Goal: Information Seeking & Learning: Check status

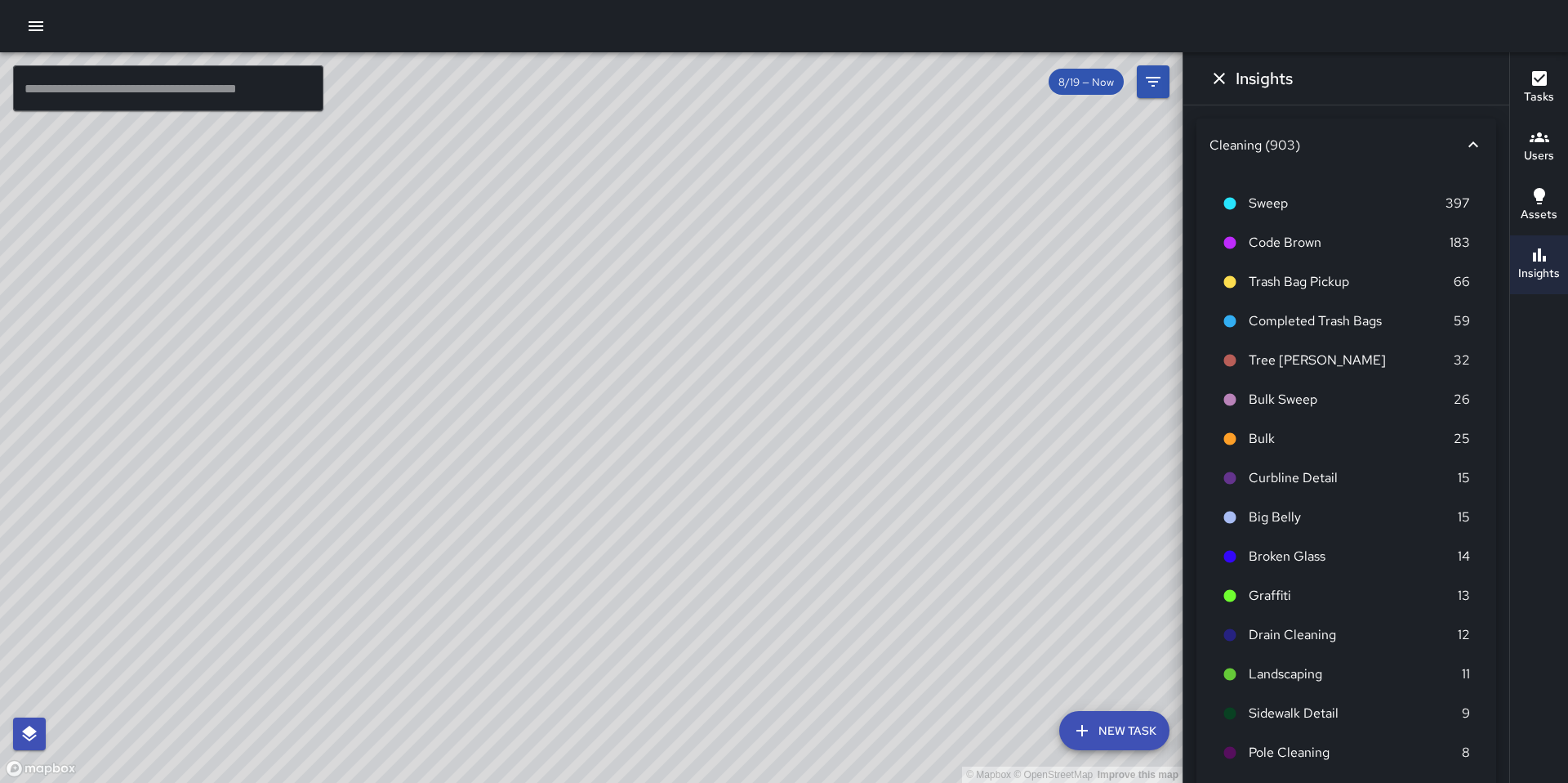
click at [160, 97] on input "text" at bounding box center [168, 88] width 311 height 45
click at [161, 94] on input "text" at bounding box center [168, 88] width 311 height 45
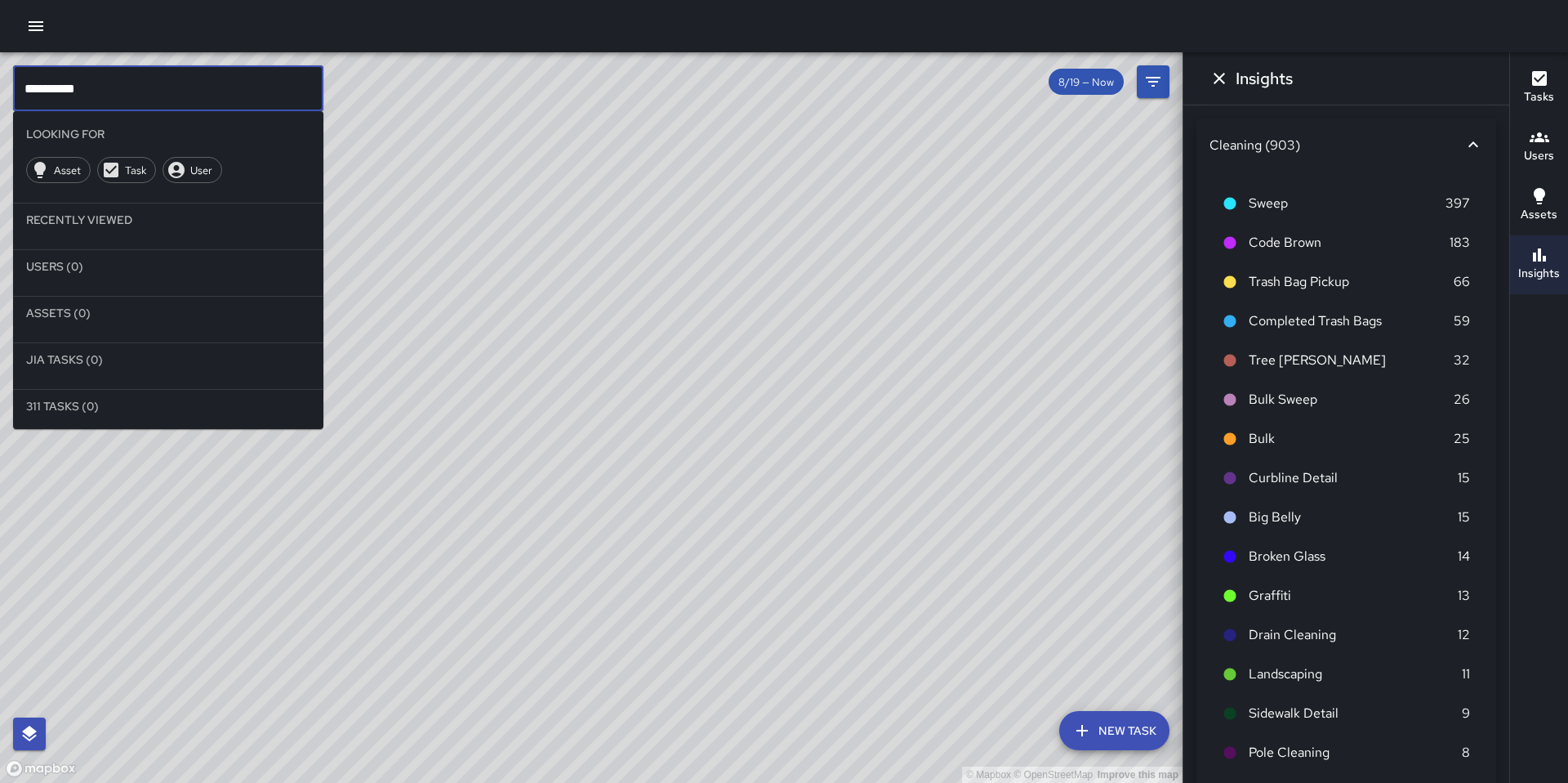
type input "*********"
click at [1215, 74] on icon "Dismiss" at bounding box center [1220, 78] width 20 height 20
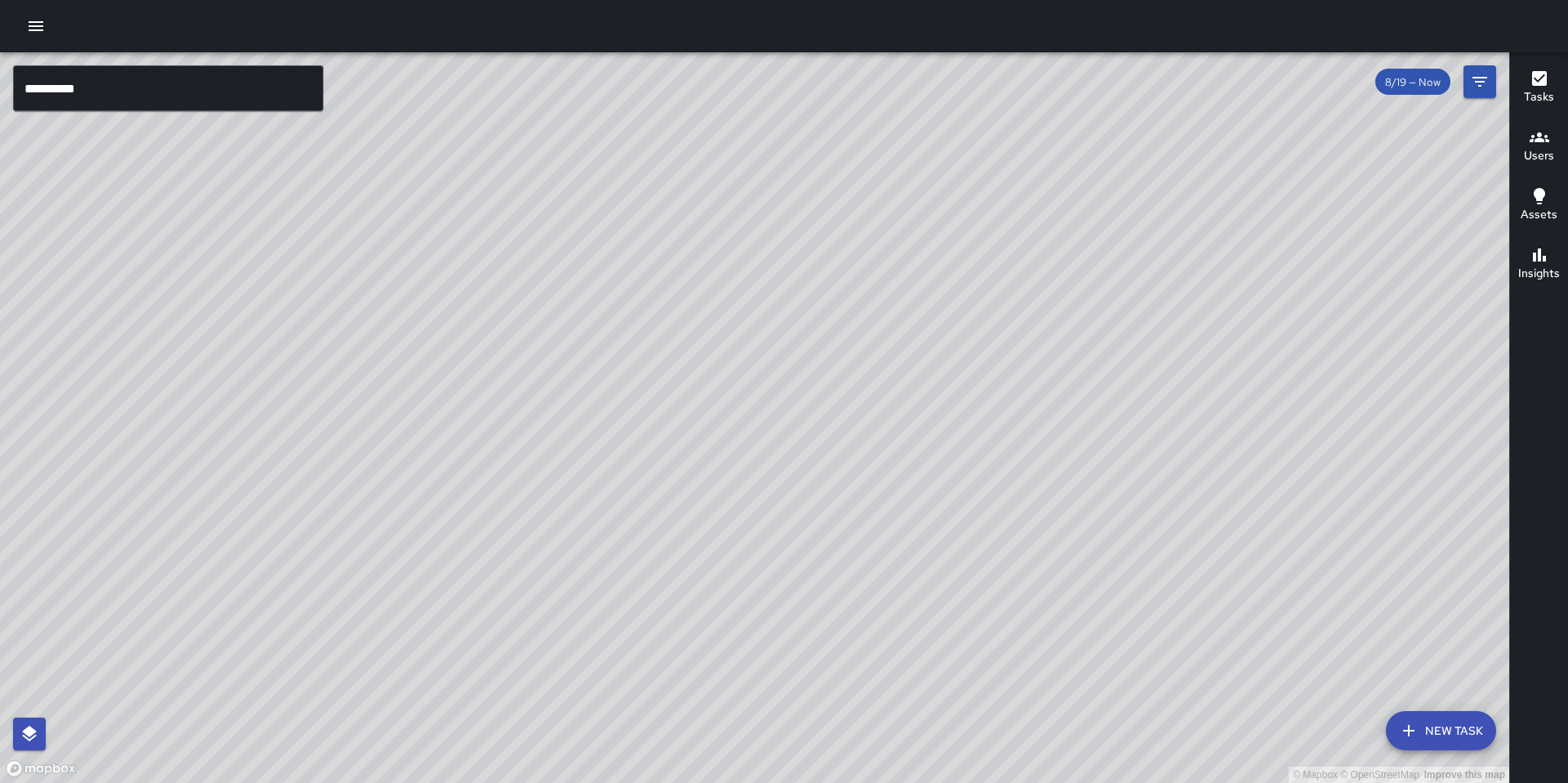
drag, startPoint x: 41, startPoint y: 24, endPoint x: 41, endPoint y: 41, distance: 17.0
click at [41, 24] on icon "button" at bounding box center [36, 26] width 20 height 20
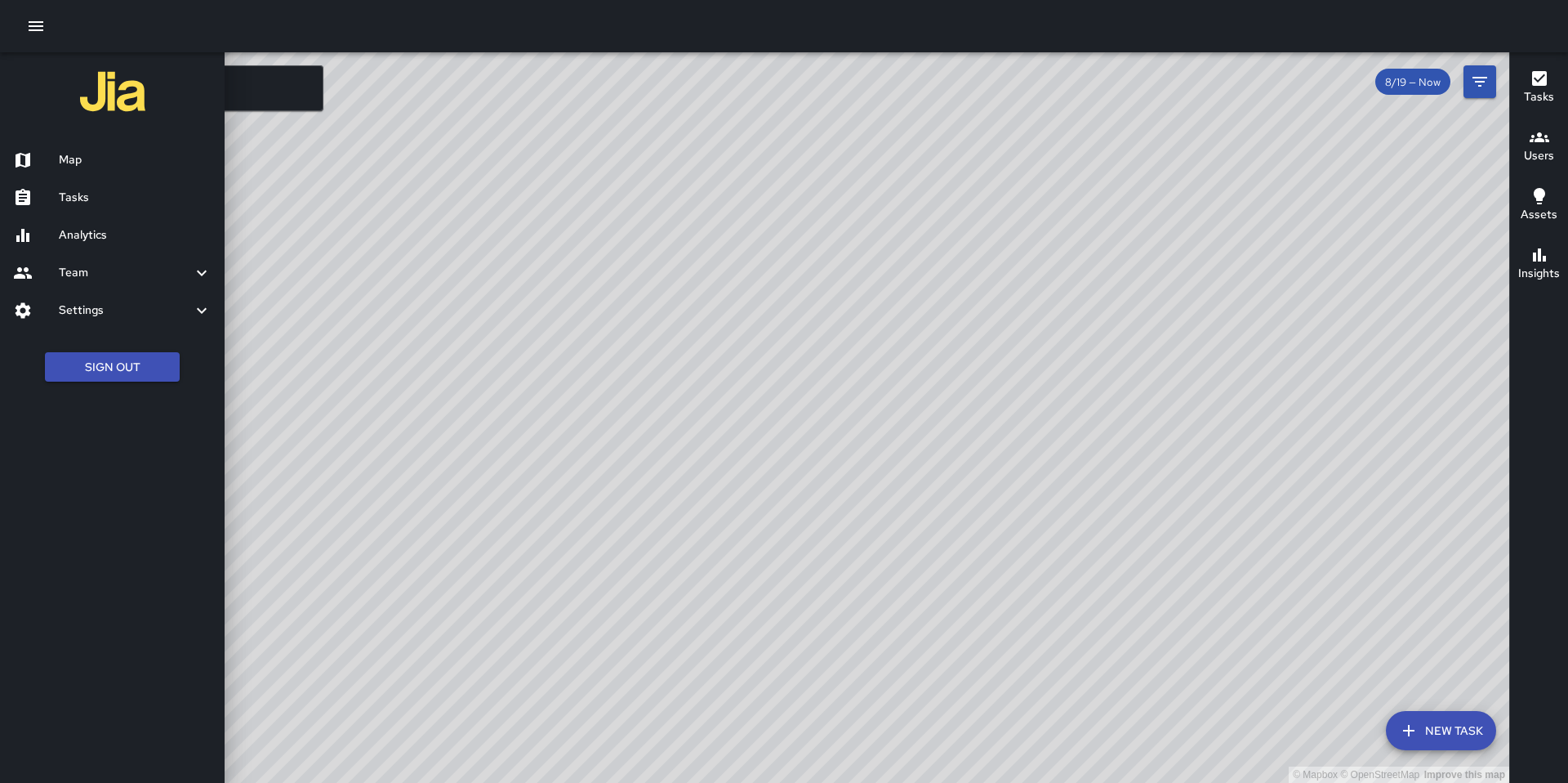
click at [86, 229] on h6 "Analytics" at bounding box center [135, 236] width 153 height 18
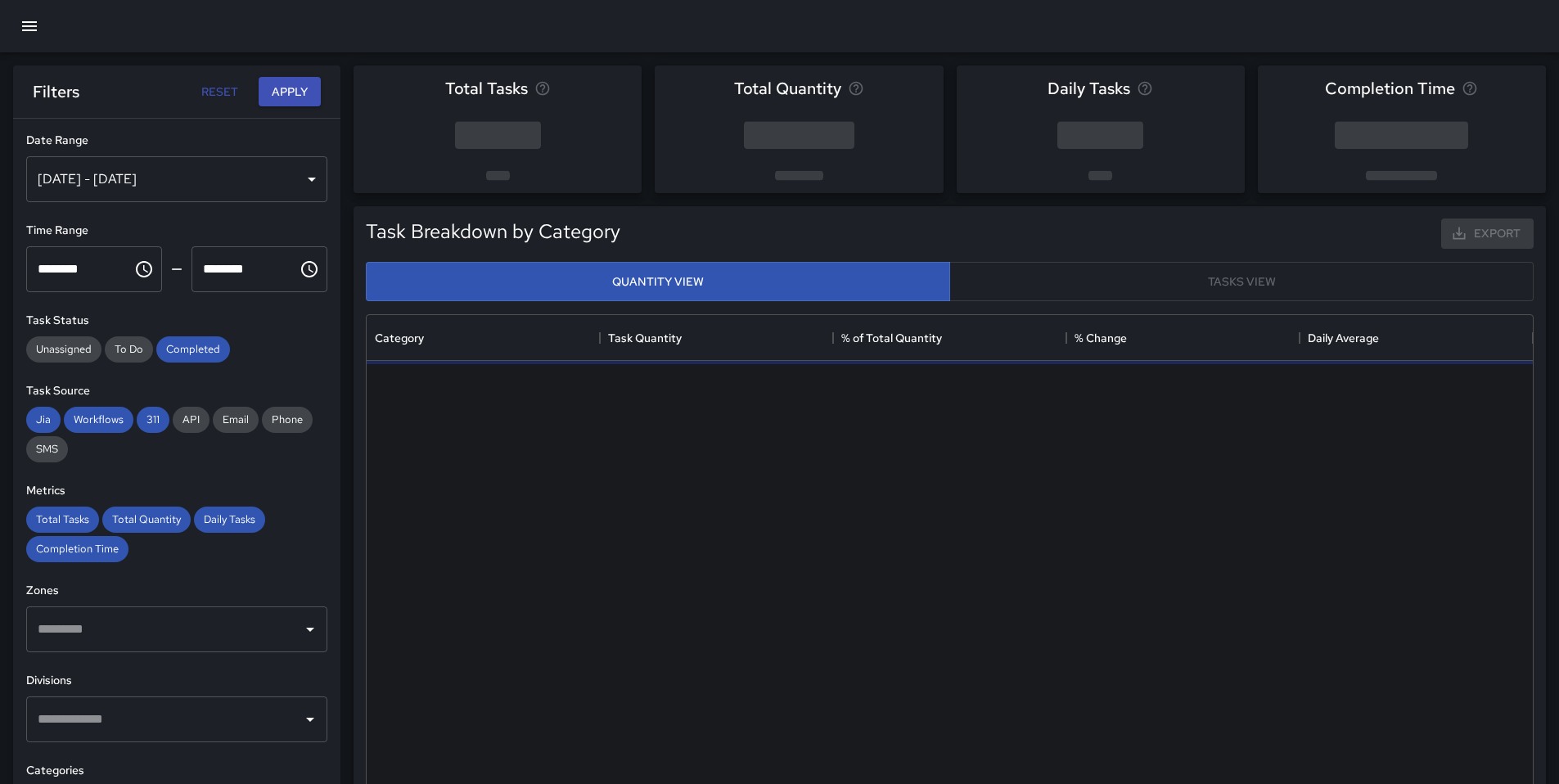
scroll to position [477, 1154]
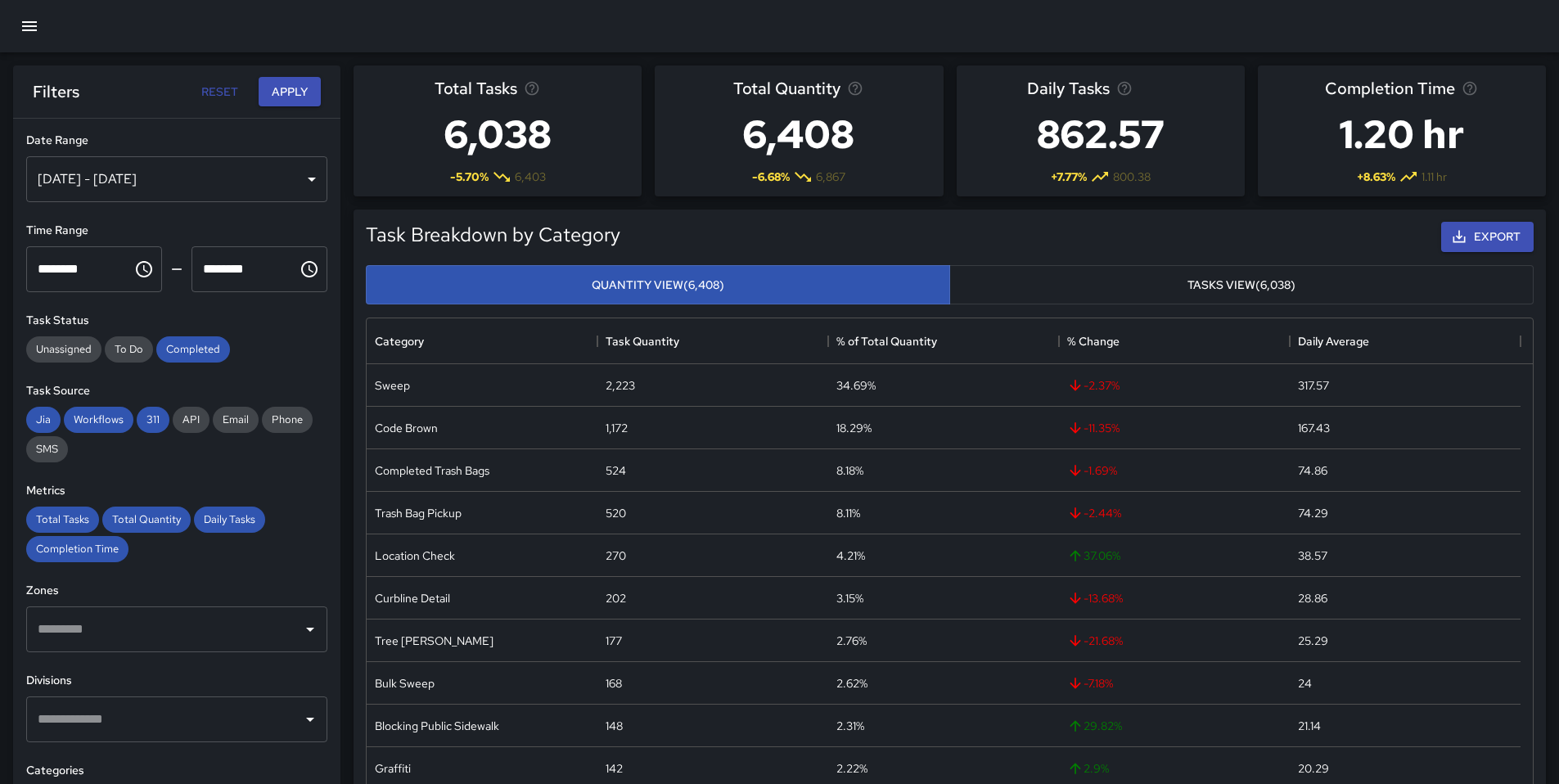
click at [186, 182] on div "[DATE] - [DATE]" at bounding box center [177, 179] width 301 height 46
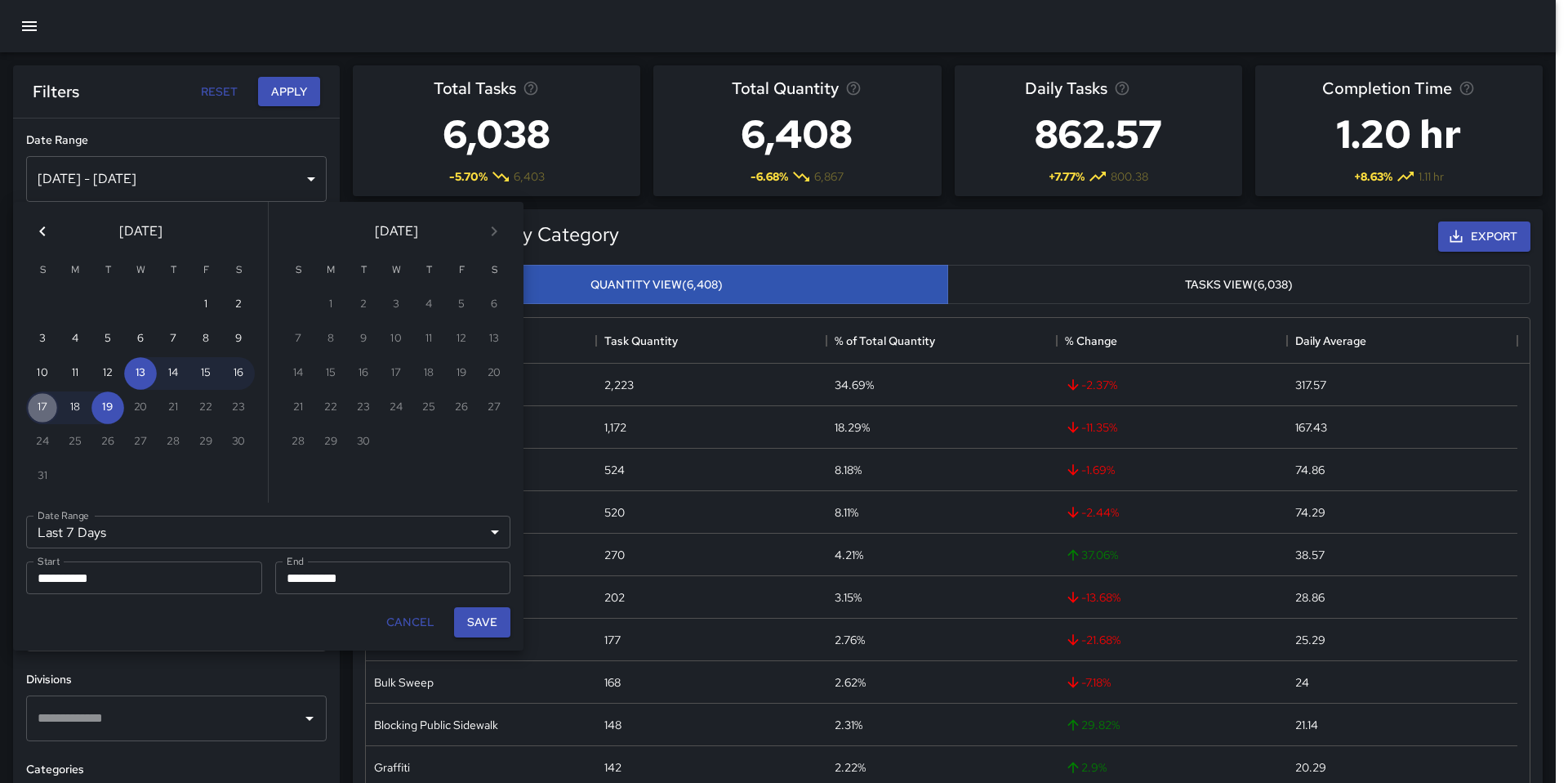
click at [39, 412] on button "17" at bounding box center [43, 407] width 33 height 33
type input "******"
type input "**********"
click at [45, 407] on button "17" at bounding box center [43, 407] width 33 height 33
type input "**********"
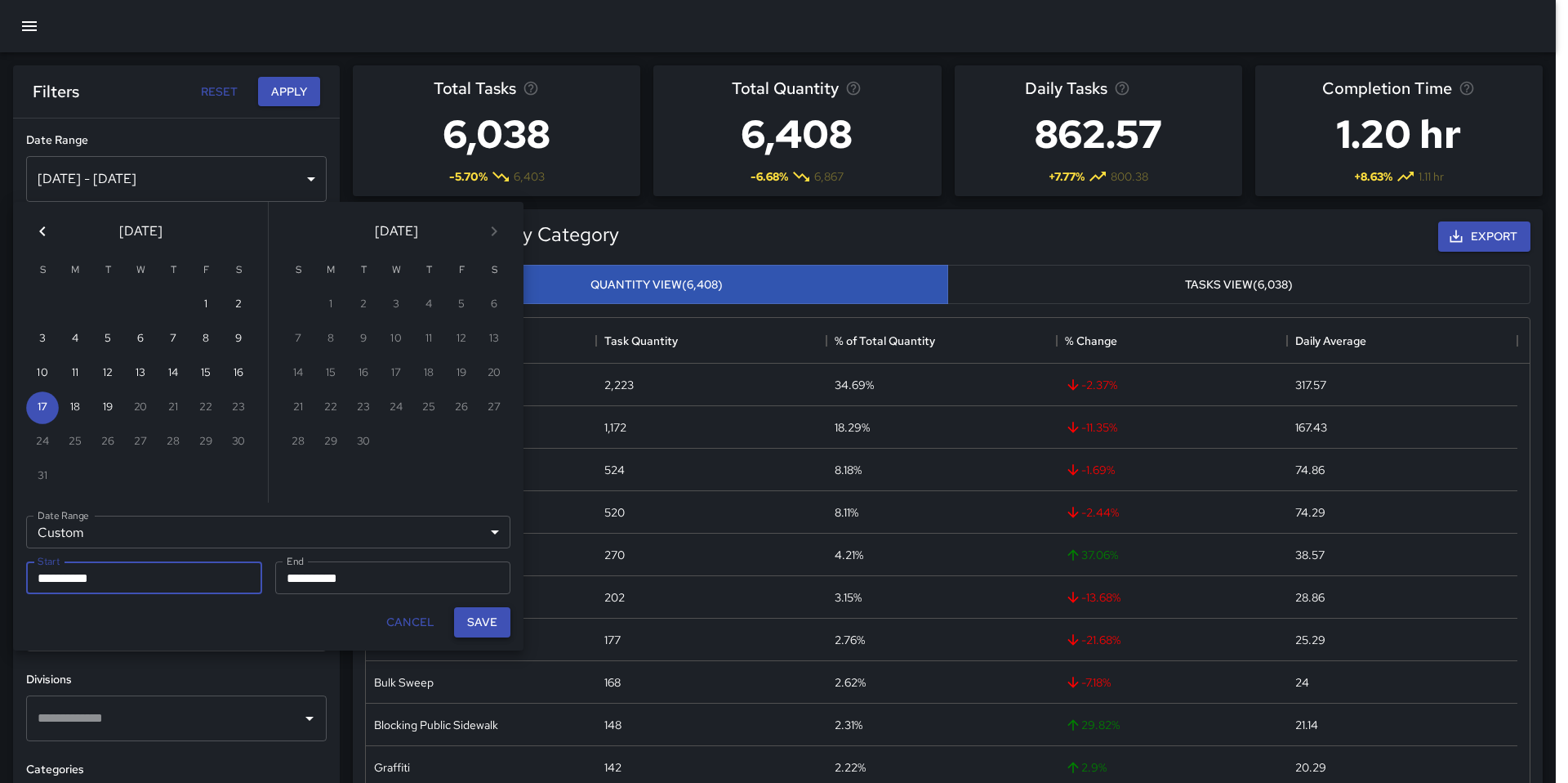
click at [472, 629] on button "Save" at bounding box center [483, 622] width 56 height 30
type input "**********"
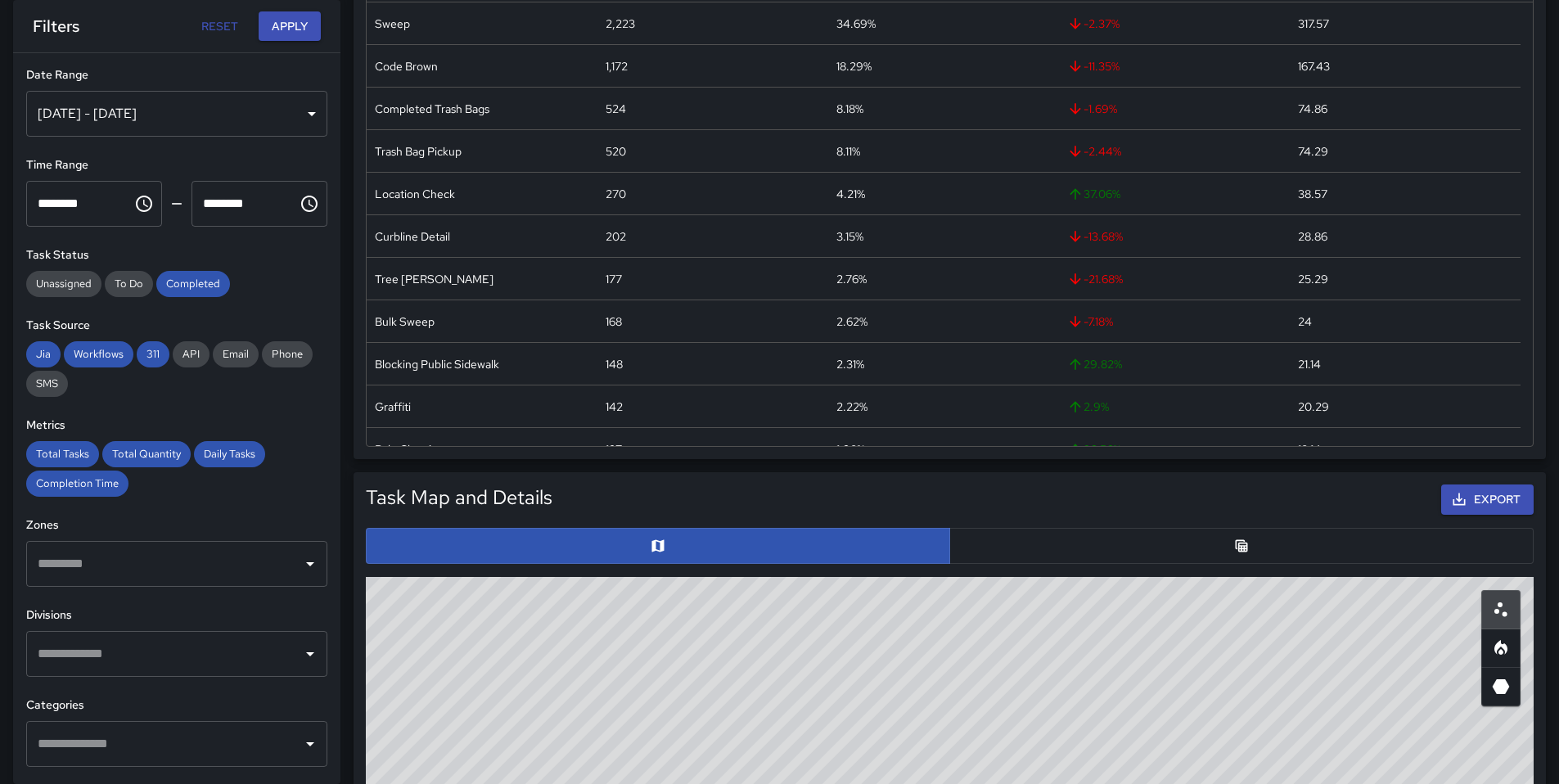
scroll to position [565, 0]
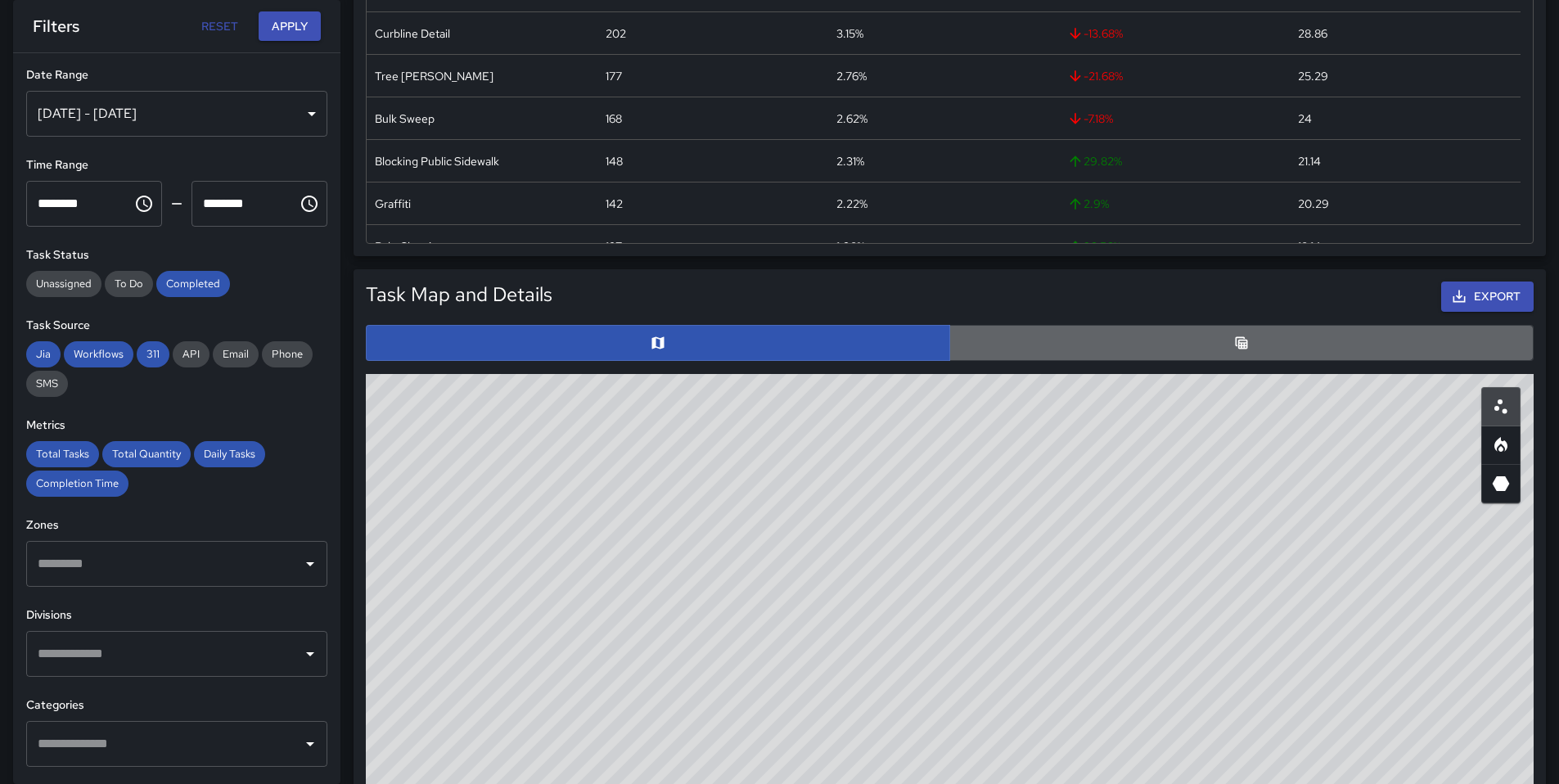
click at [1034, 349] on button "button" at bounding box center [1241, 343] width 585 height 36
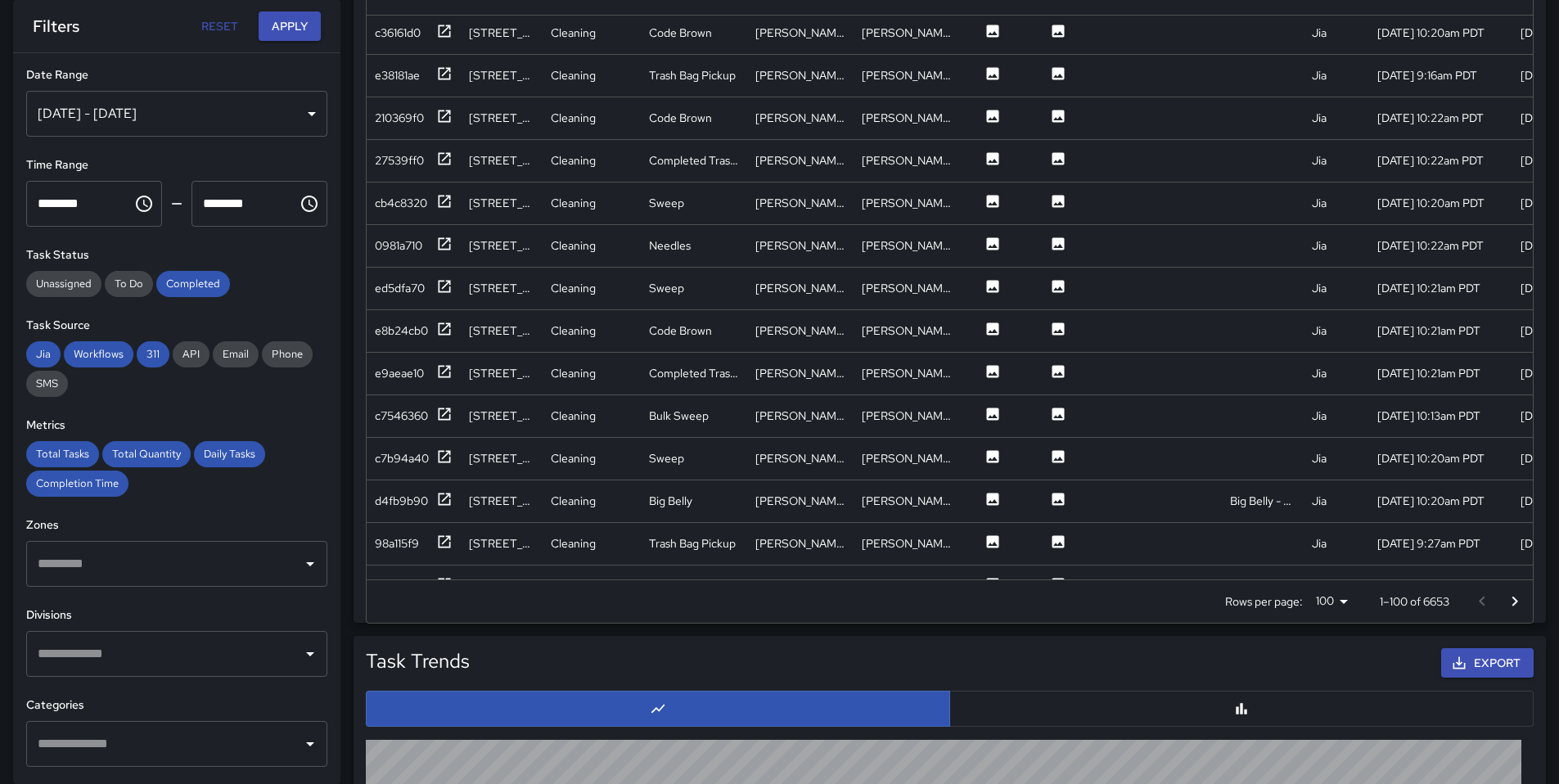
scroll to position [3703, 0]
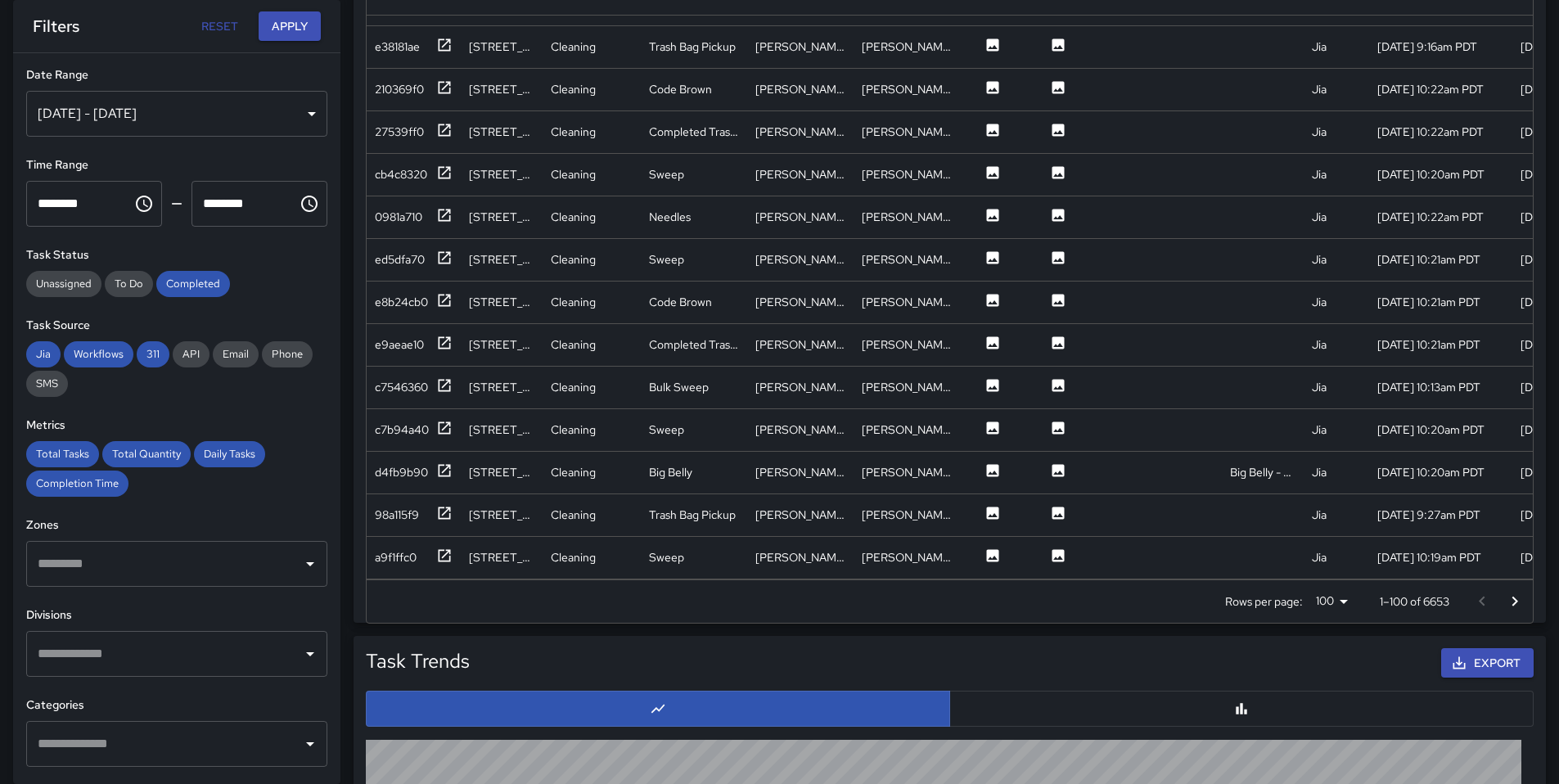
click at [1514, 602] on icon "Go to next page" at bounding box center [1515, 602] width 20 height 20
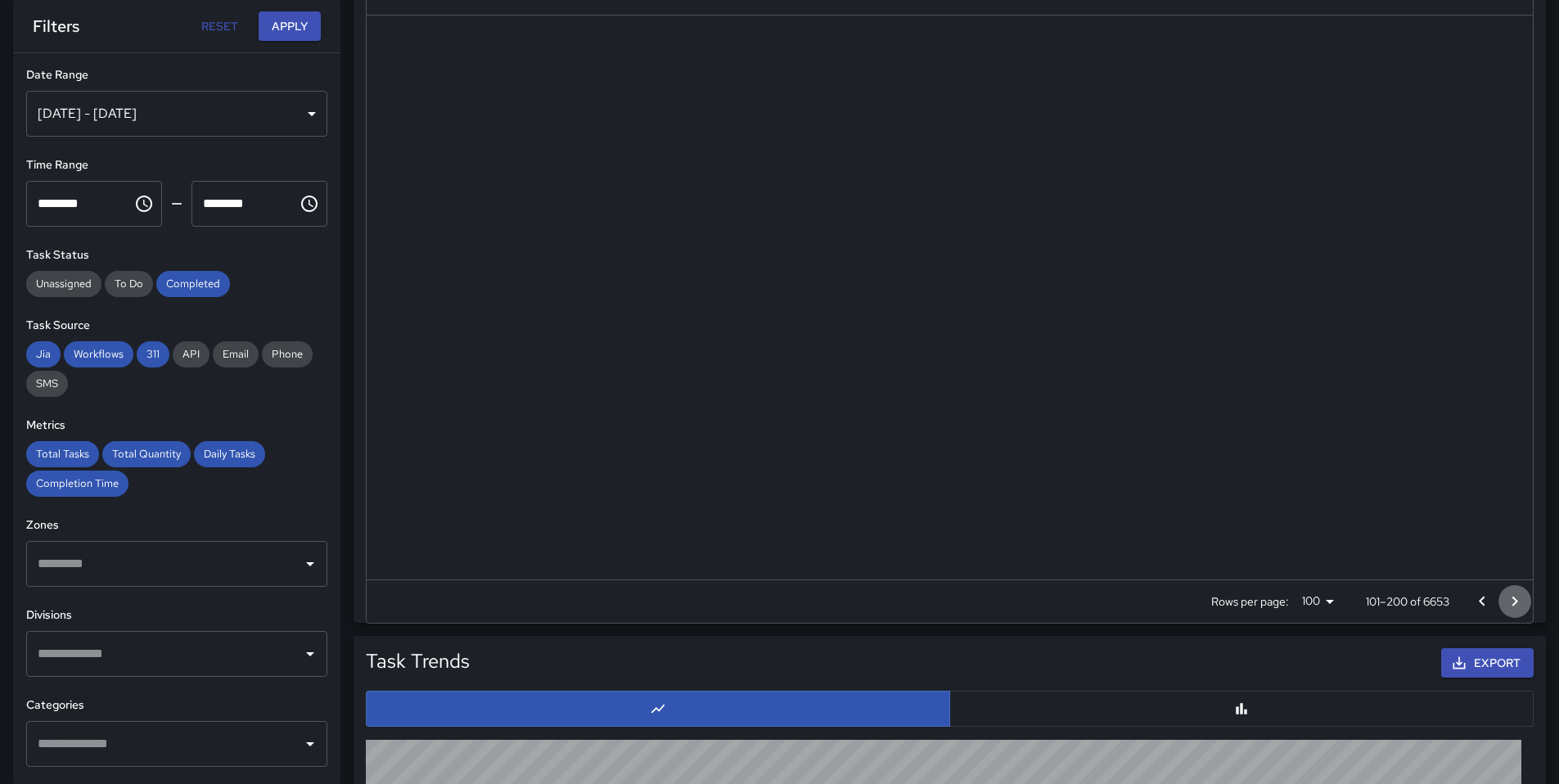
scroll to position [0, 0]
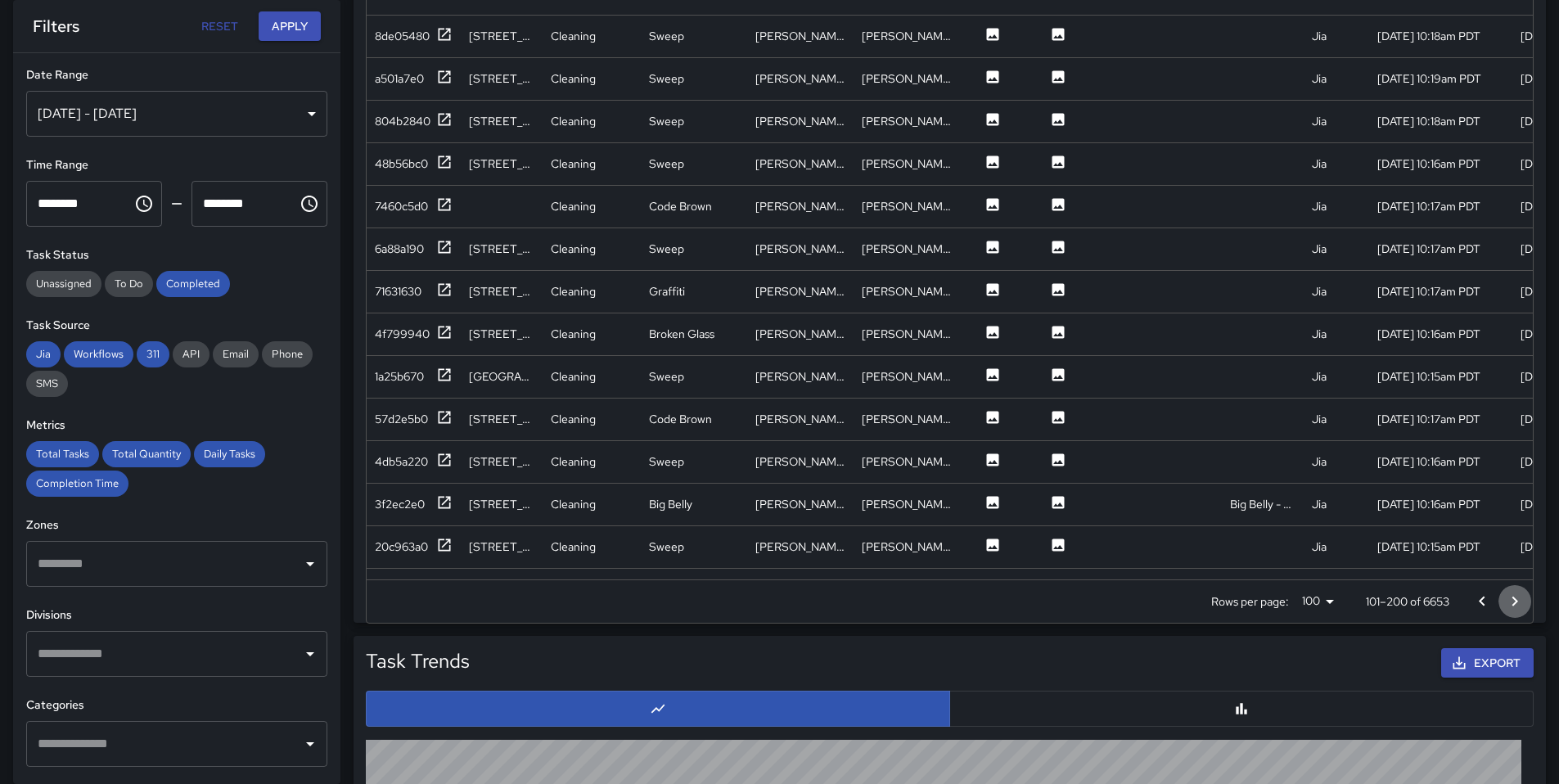
click at [1514, 602] on icon "Go to next page" at bounding box center [1515, 600] width 5 height 10
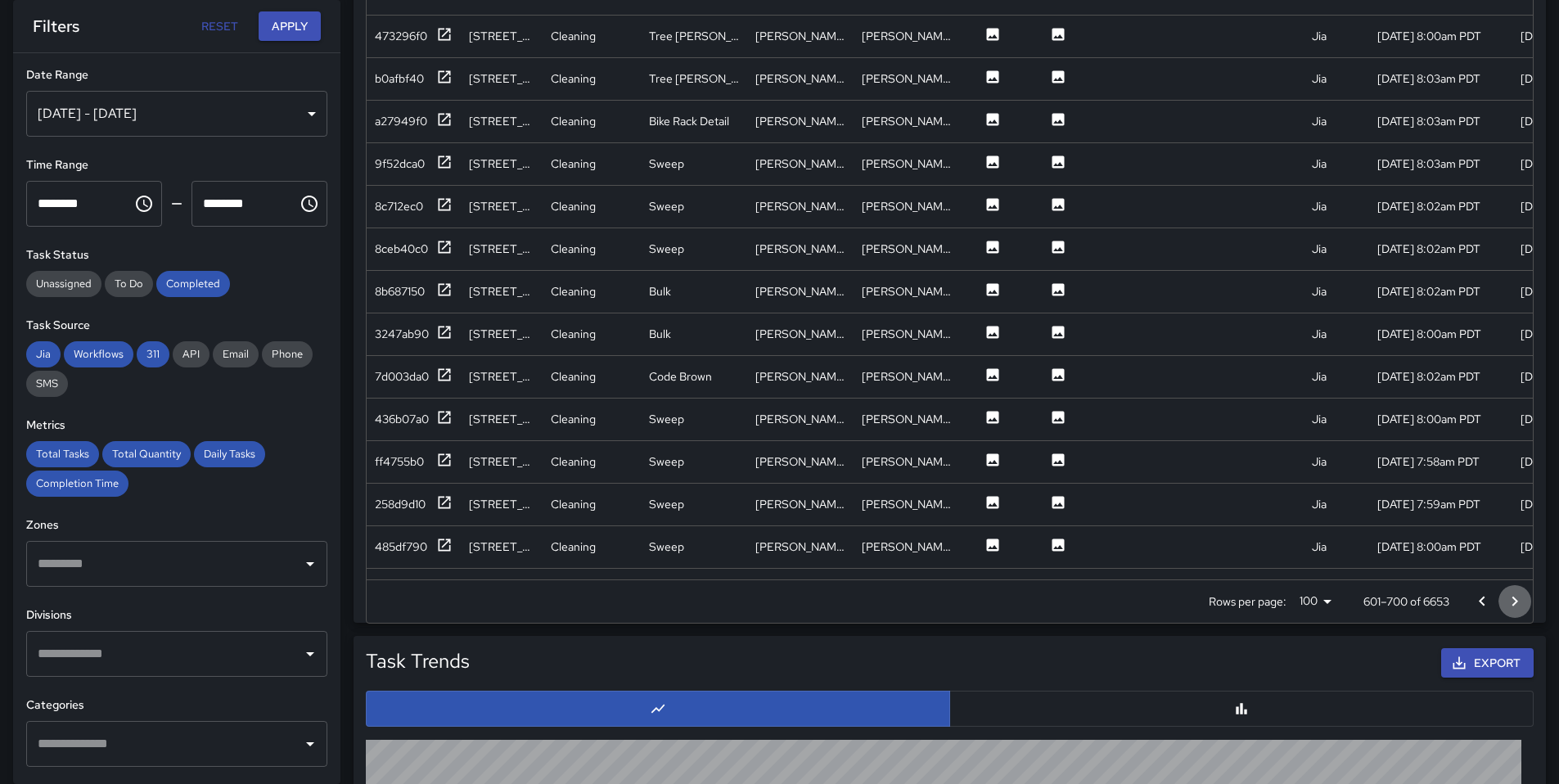
click at [1514, 602] on icon "Go to next page" at bounding box center [1515, 600] width 5 height 10
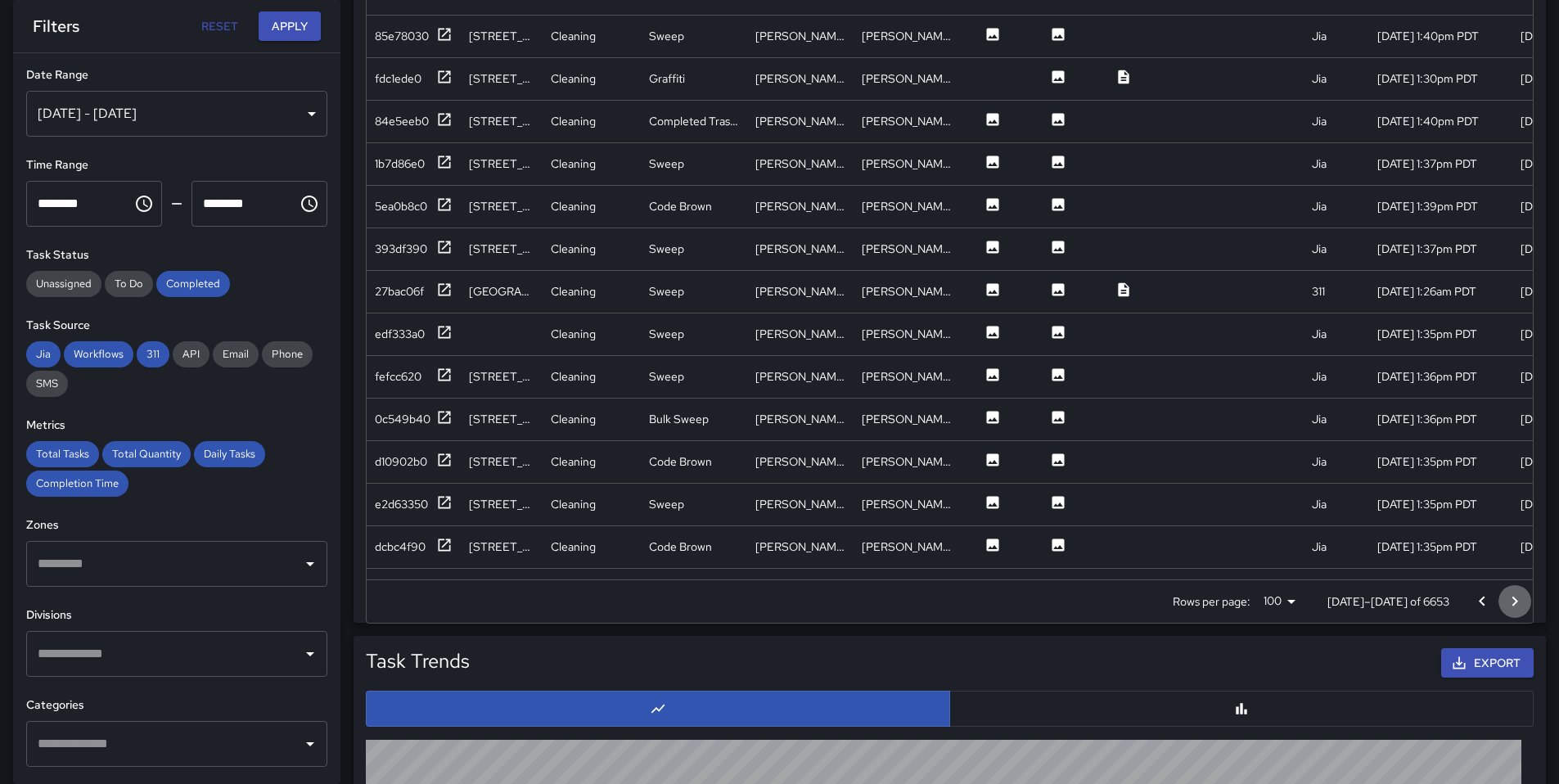
click at [1514, 602] on icon "Go to next page" at bounding box center [1515, 600] width 5 height 10
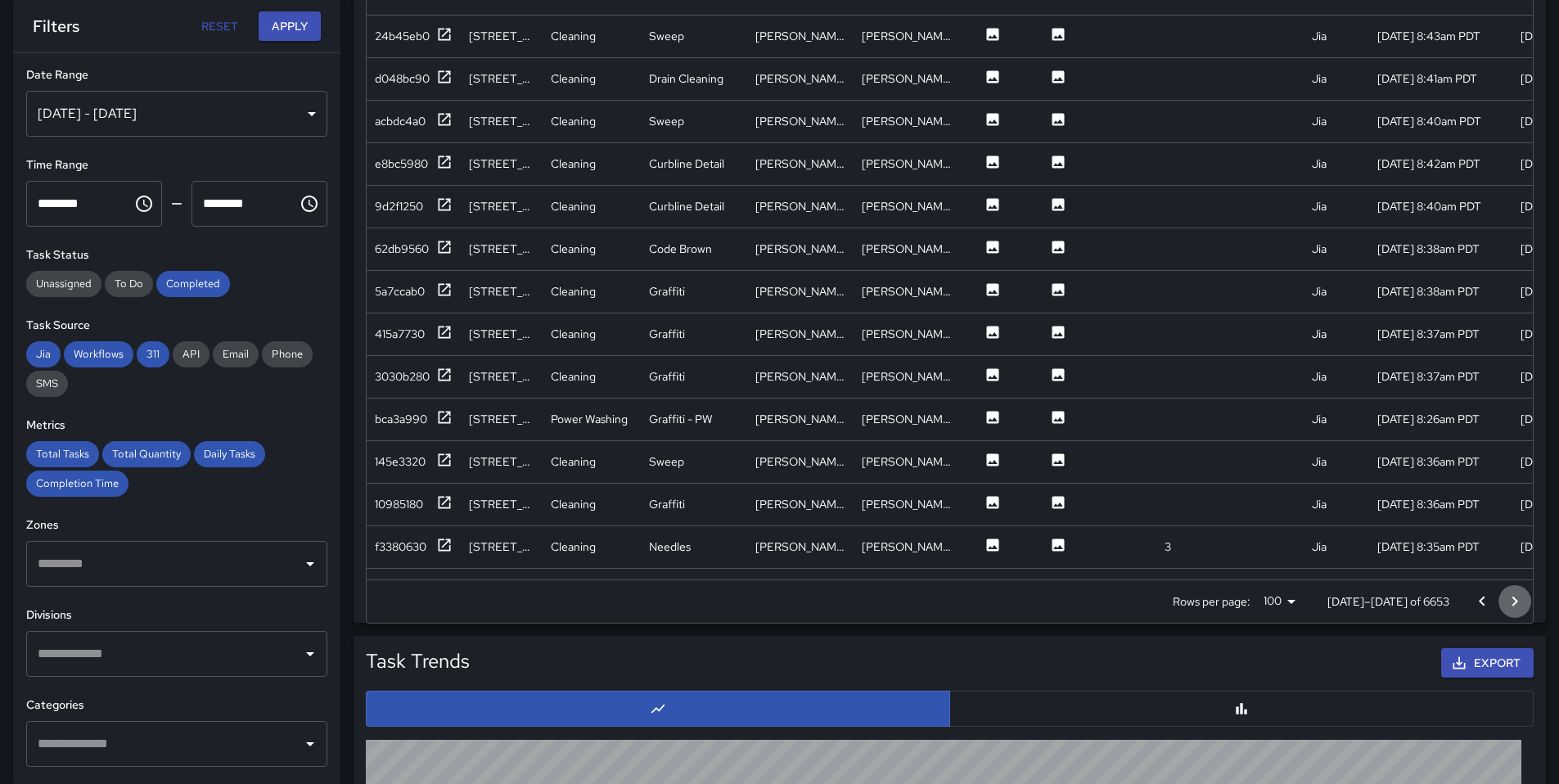
click at [1514, 602] on icon "Go to next page" at bounding box center [1515, 600] width 5 height 10
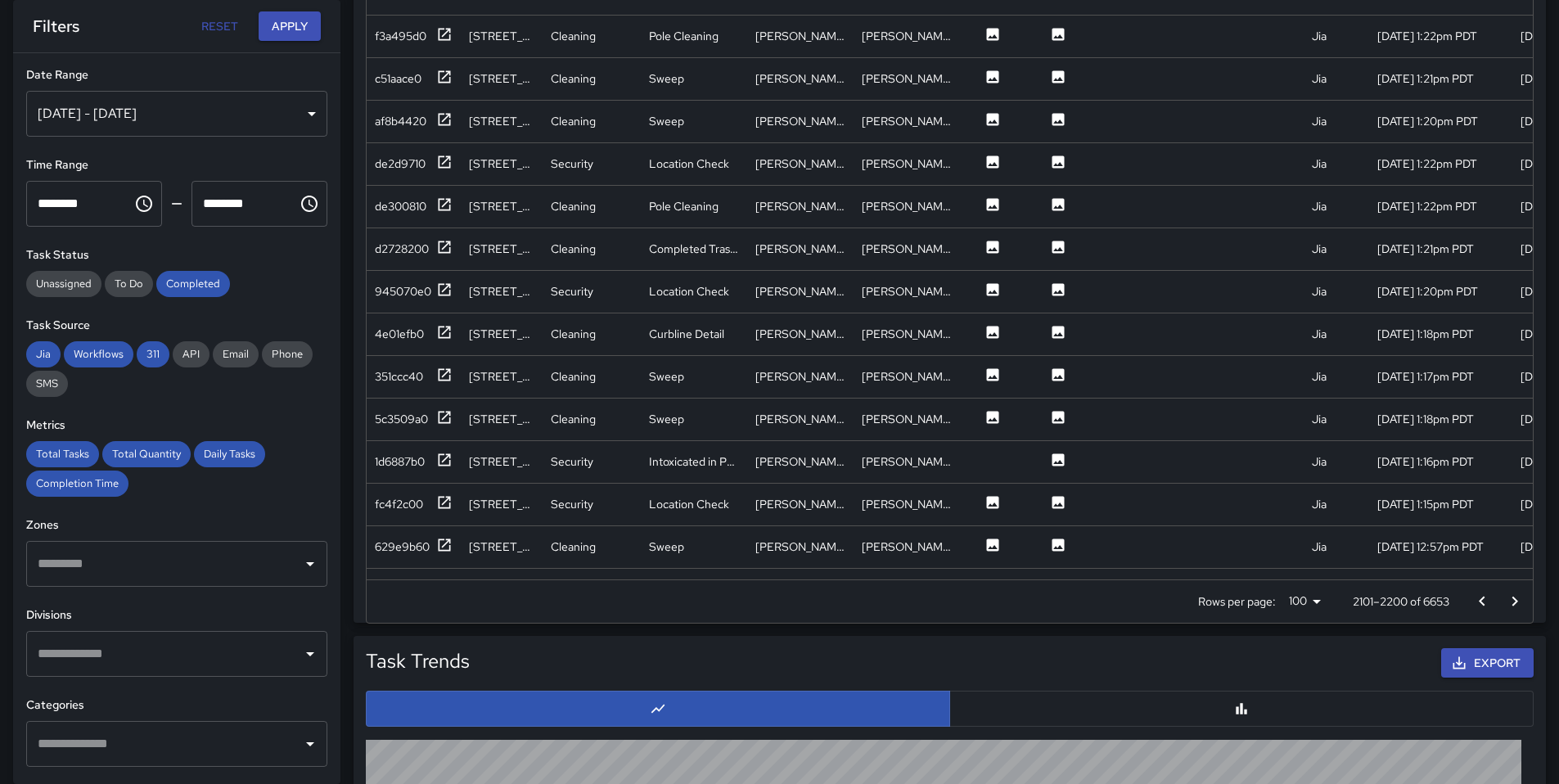
click at [1514, 602] on icon "Go to next page" at bounding box center [1515, 600] width 5 height 10
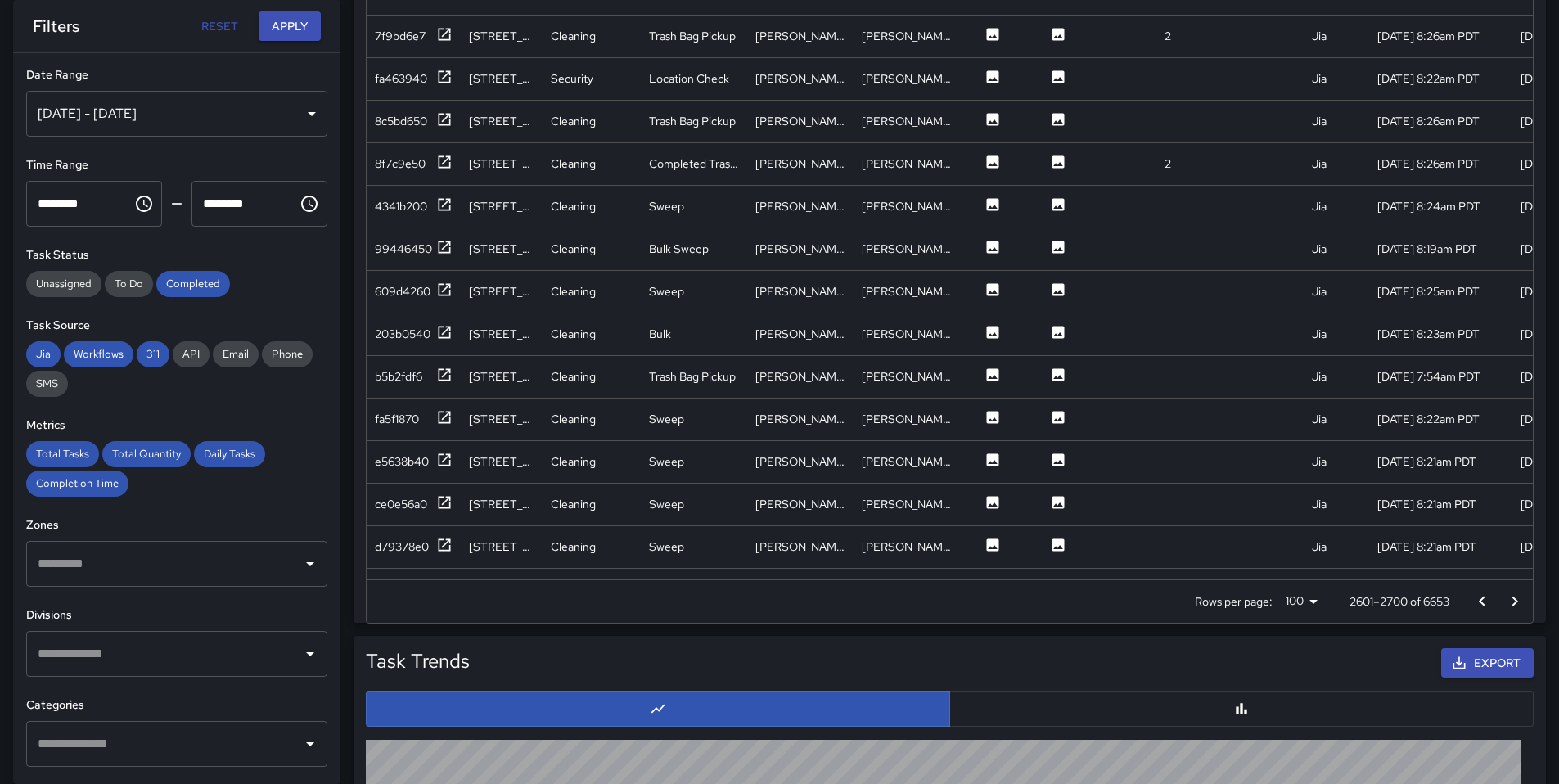
click at [1514, 602] on icon "Go to next page" at bounding box center [1515, 600] width 5 height 10
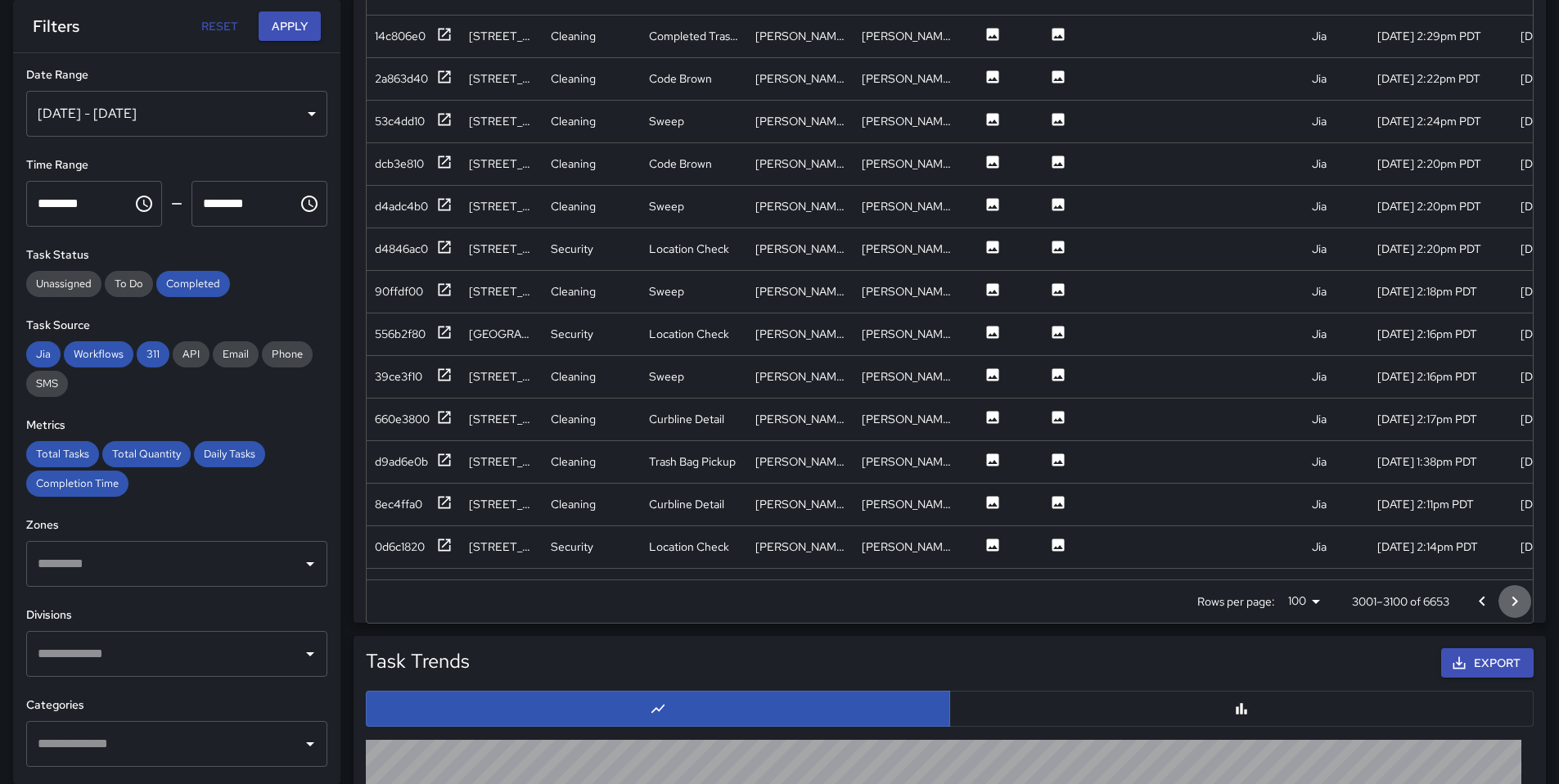
click at [1514, 602] on icon "Go to next page" at bounding box center [1515, 600] width 5 height 10
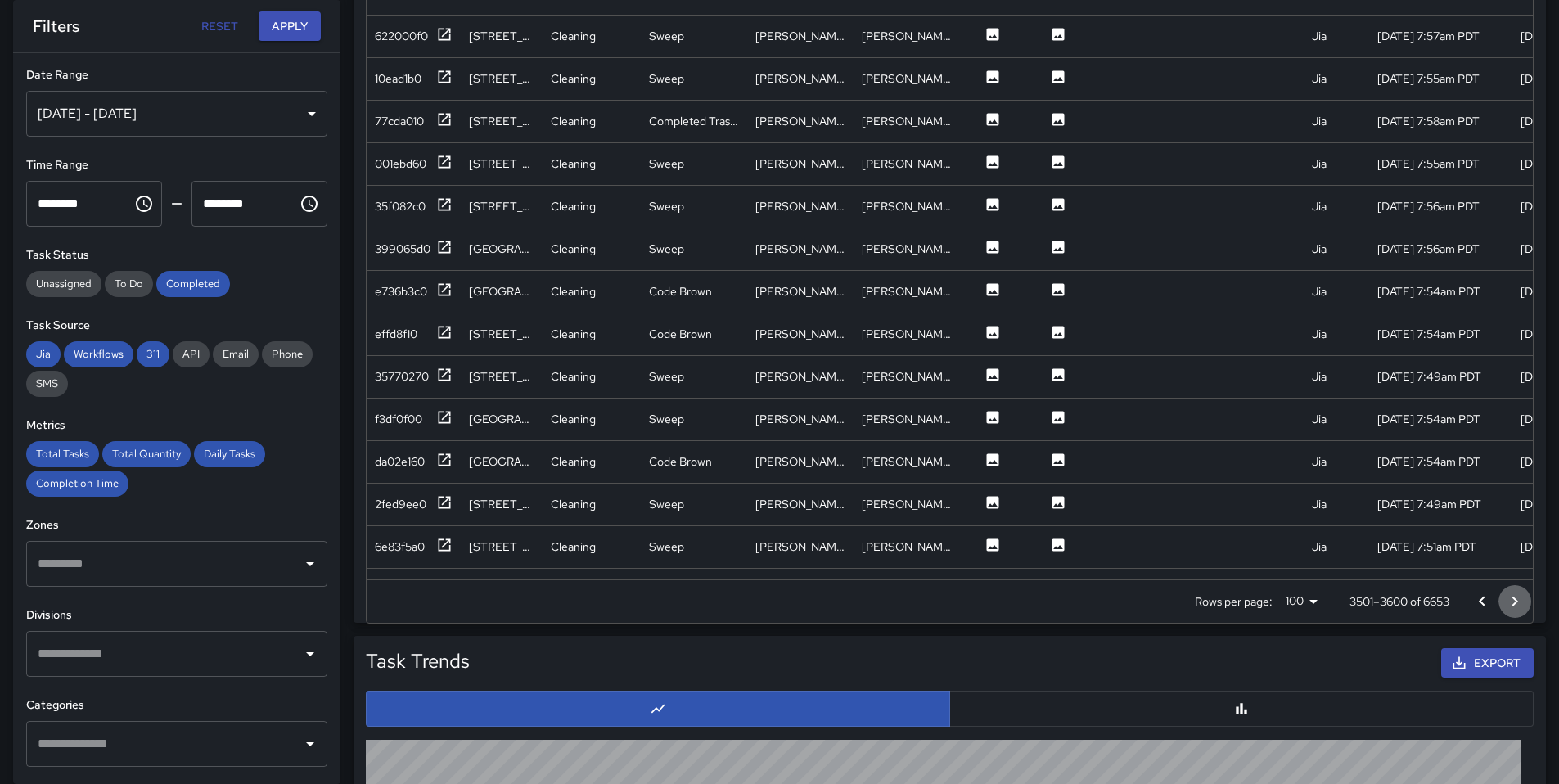
click at [1514, 602] on icon "Go to next page" at bounding box center [1515, 600] width 5 height 10
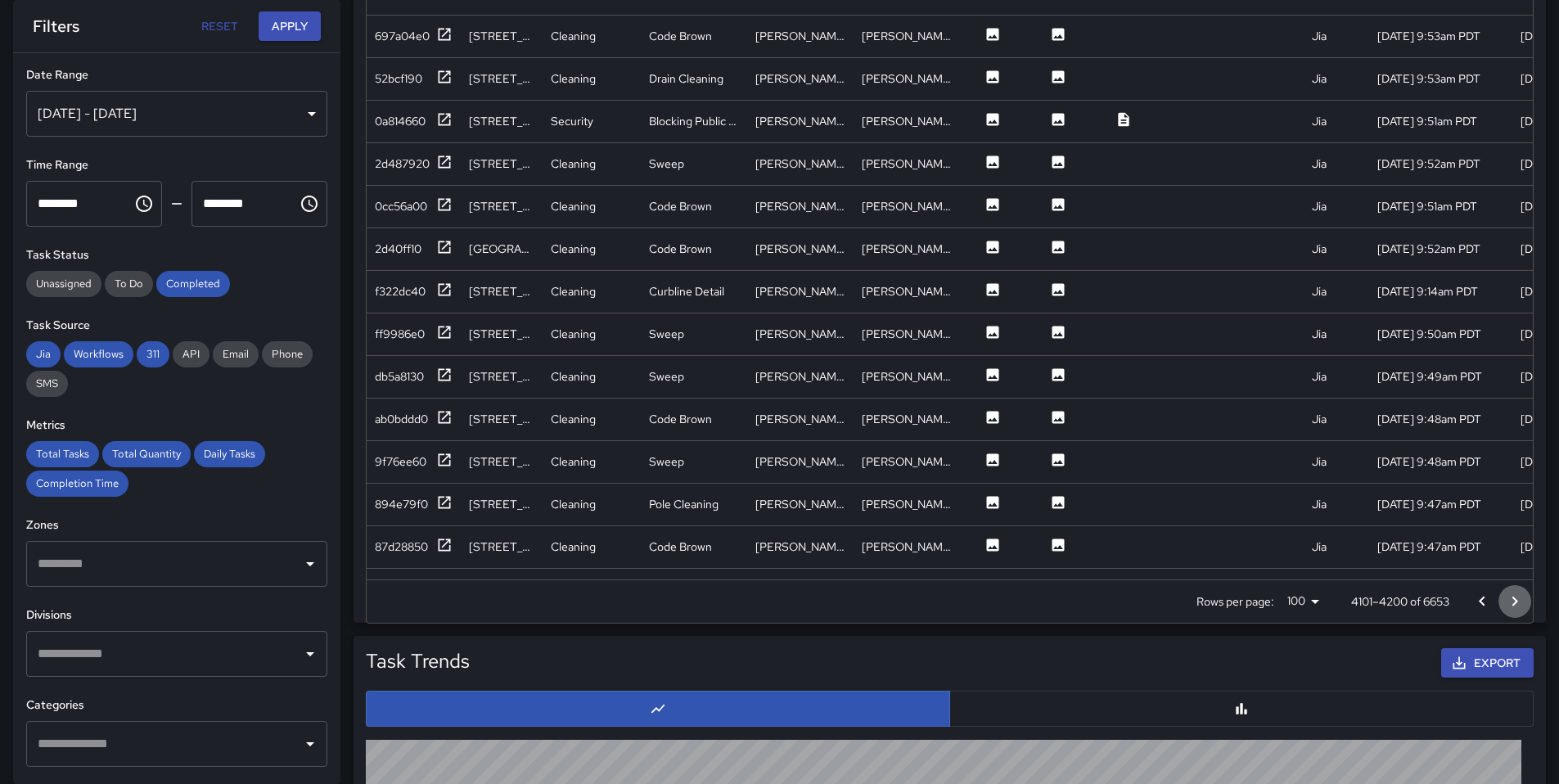
click at [1514, 602] on icon "Go to next page" at bounding box center [1515, 600] width 5 height 10
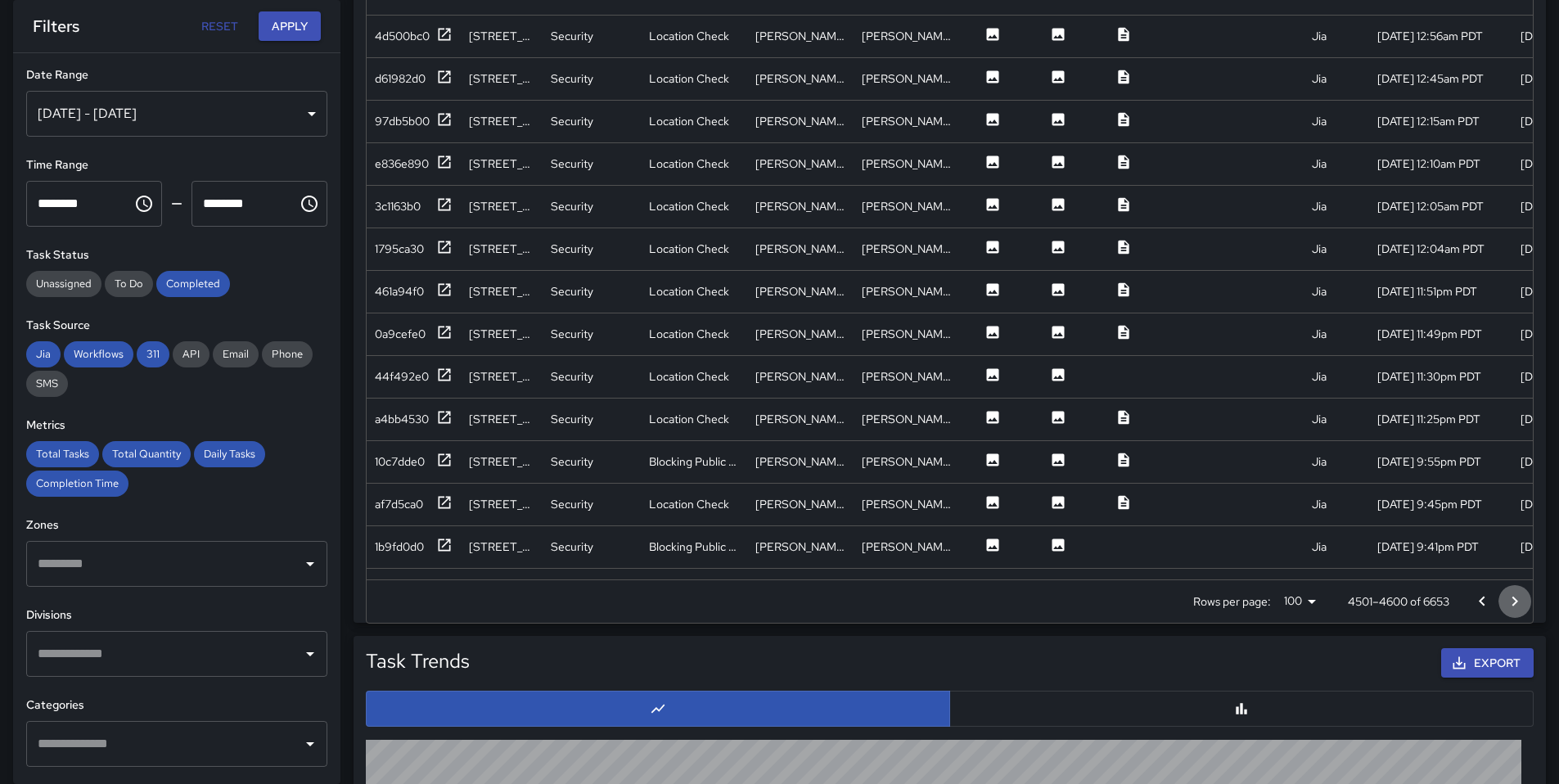
click at [1514, 602] on icon "Go to next page" at bounding box center [1515, 600] width 5 height 10
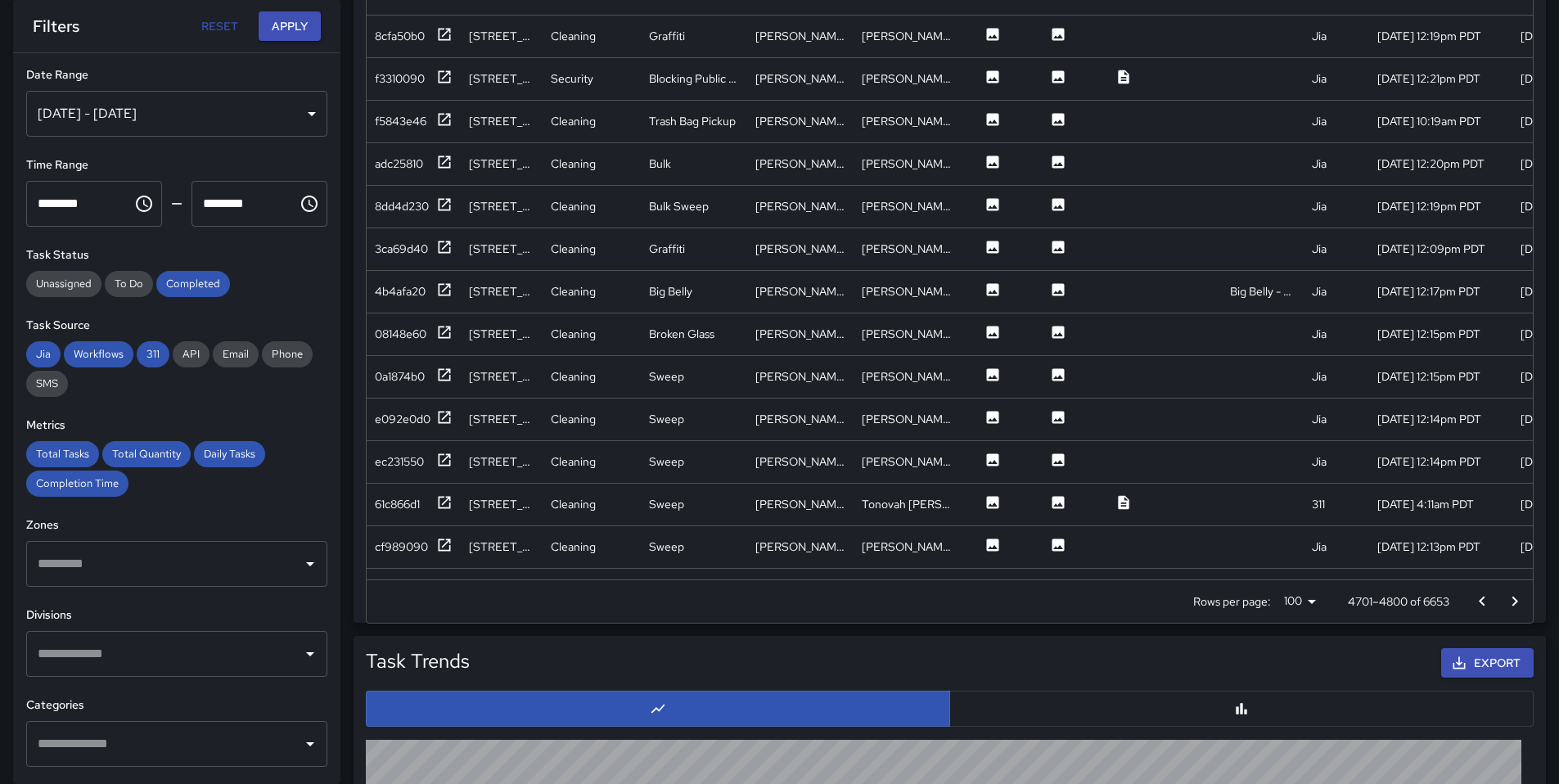
click at [1514, 602] on icon "Go to next page" at bounding box center [1515, 600] width 5 height 10
click at [1514, 603] on icon "Go to next page" at bounding box center [1515, 600] width 5 height 10
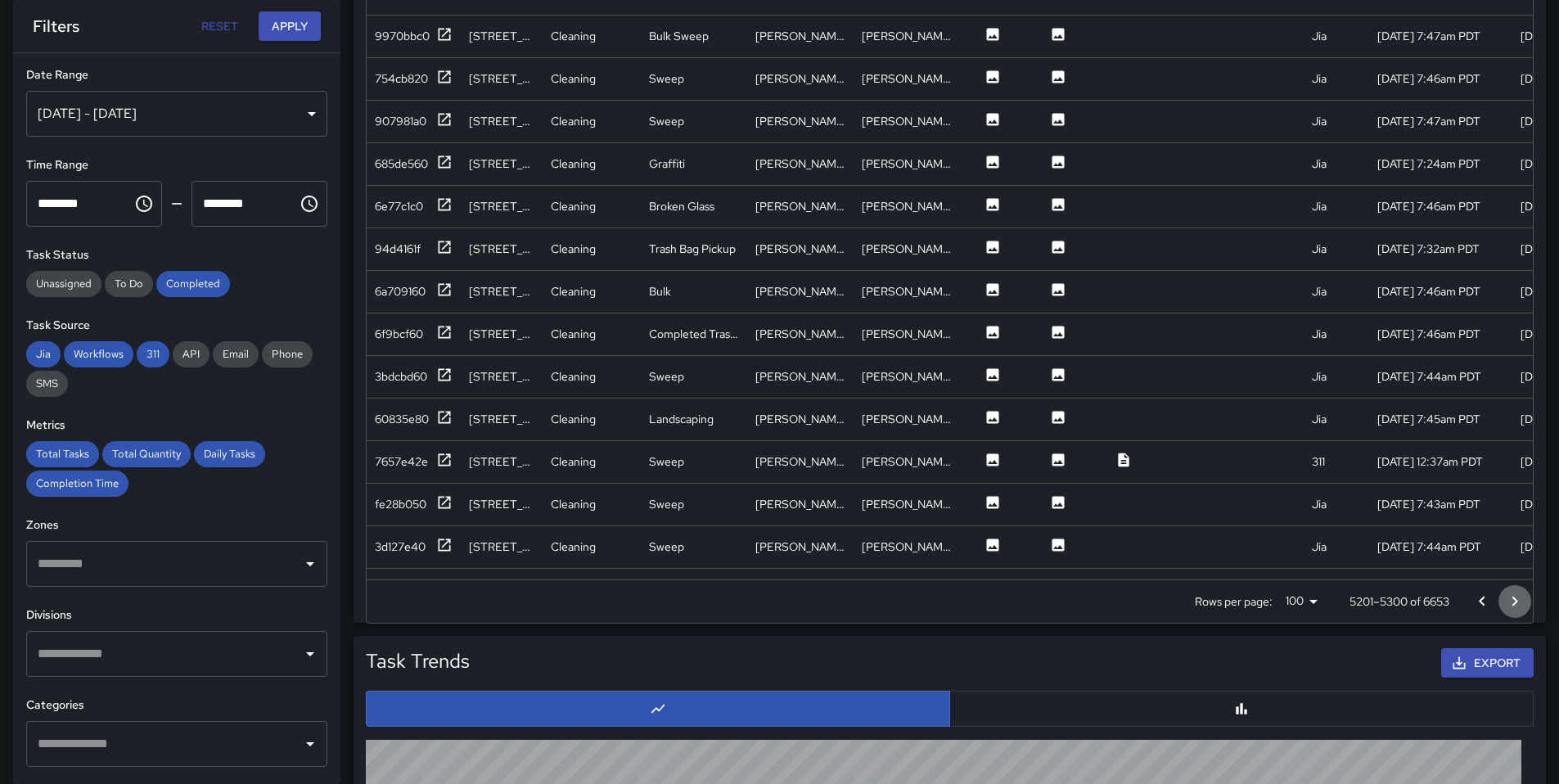
click at [1514, 603] on icon "Go to next page" at bounding box center [1515, 600] width 5 height 10
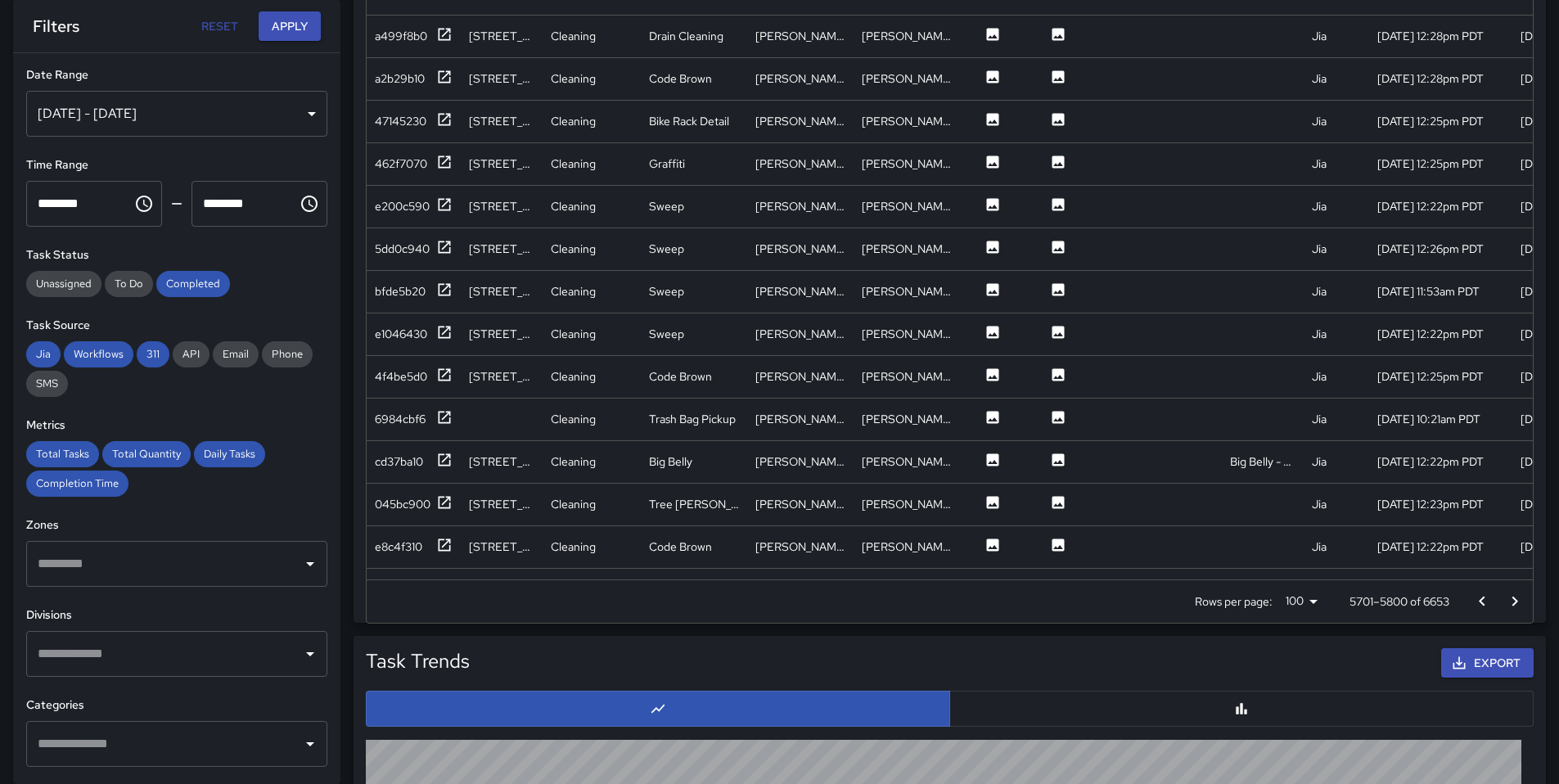
click at [1514, 603] on icon "Go to next page" at bounding box center [1515, 600] width 5 height 10
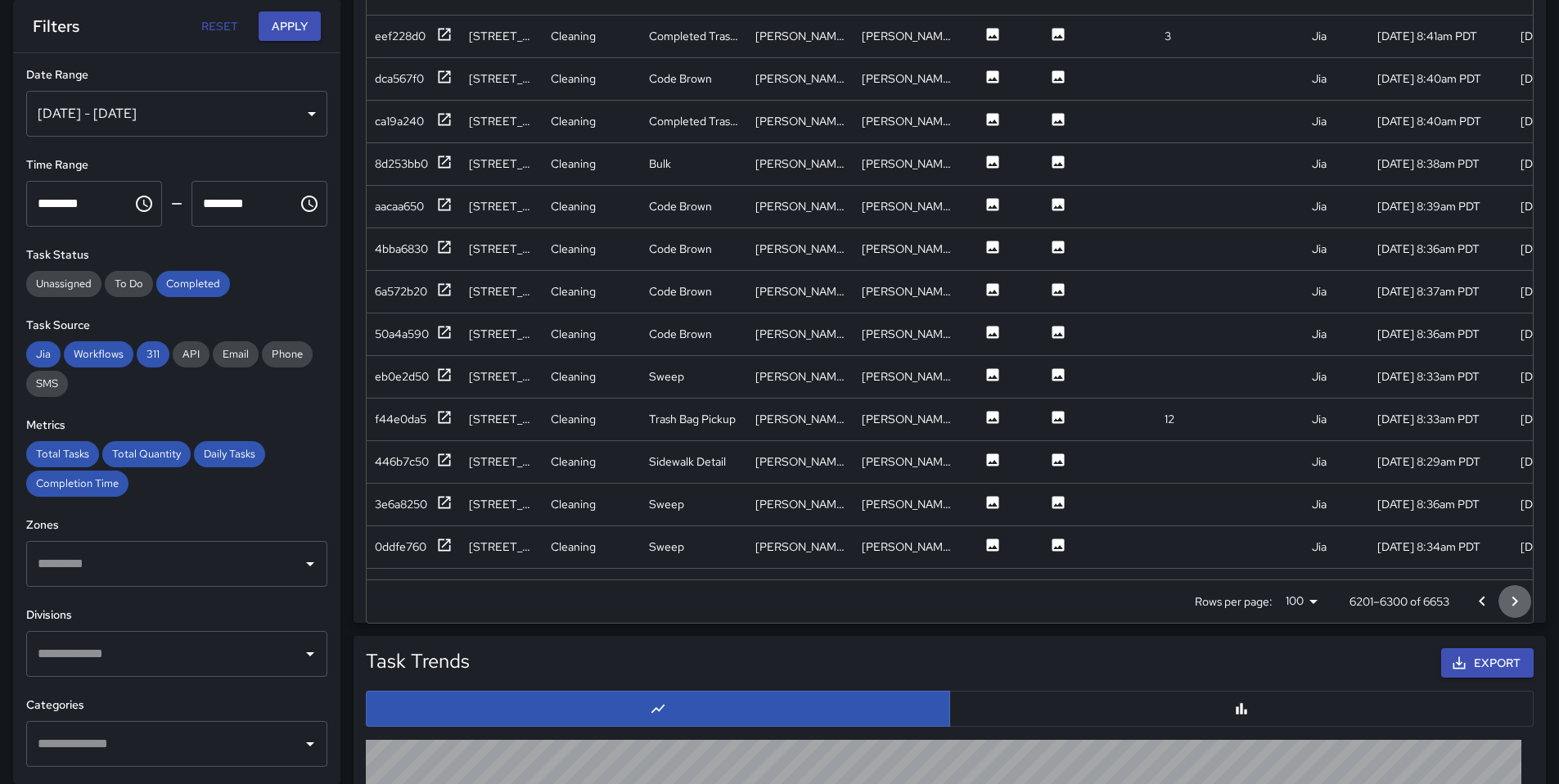
click at [1514, 603] on icon "Go to next page" at bounding box center [1515, 600] width 5 height 10
click at [1514, 604] on icon "Go to next page" at bounding box center [1515, 600] width 5 height 10
click at [1514, 604] on div at bounding box center [1499, 602] width 66 height 33
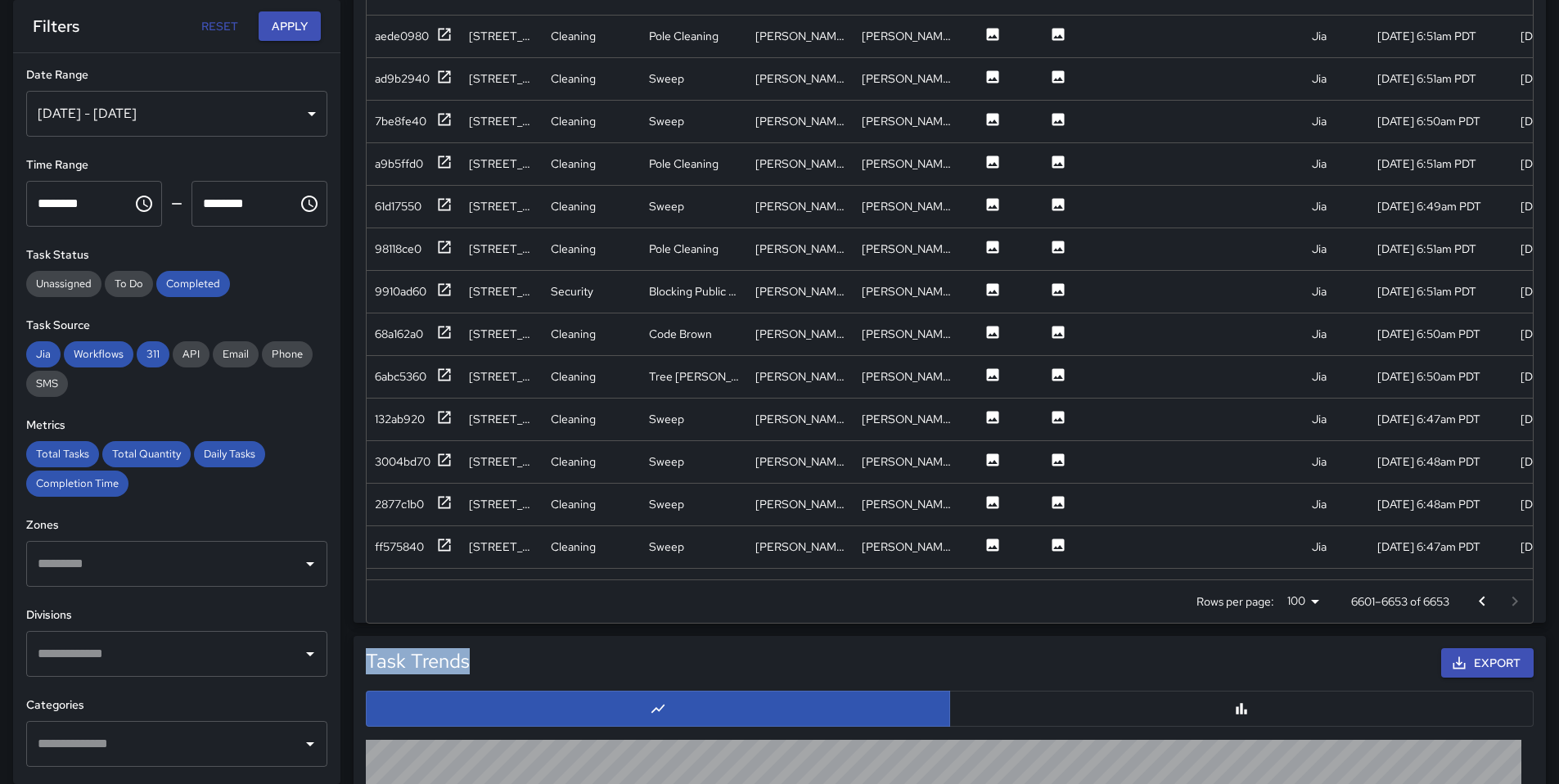
click at [1514, 604] on div at bounding box center [1499, 602] width 66 height 33
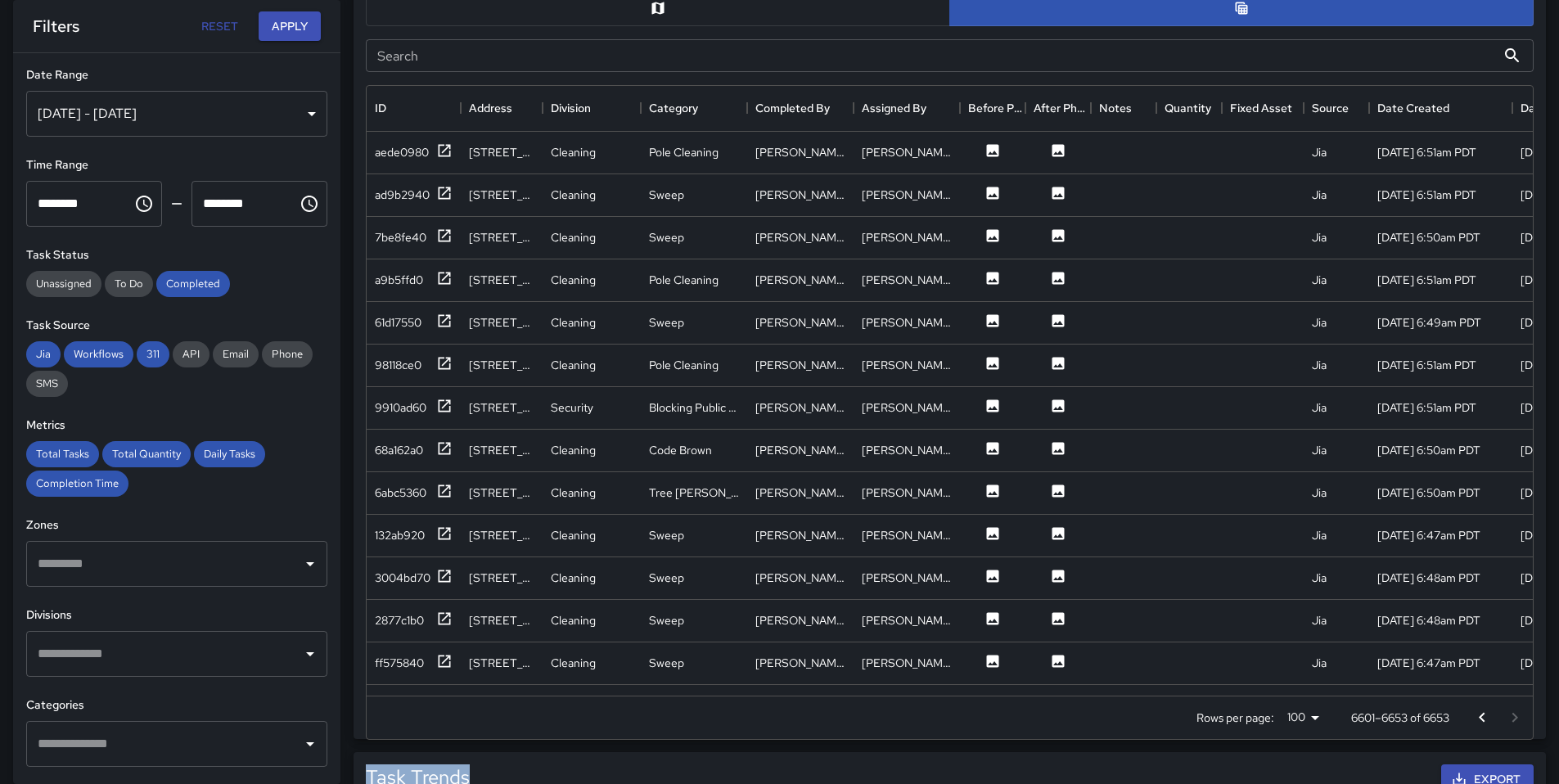
scroll to position [888, 0]
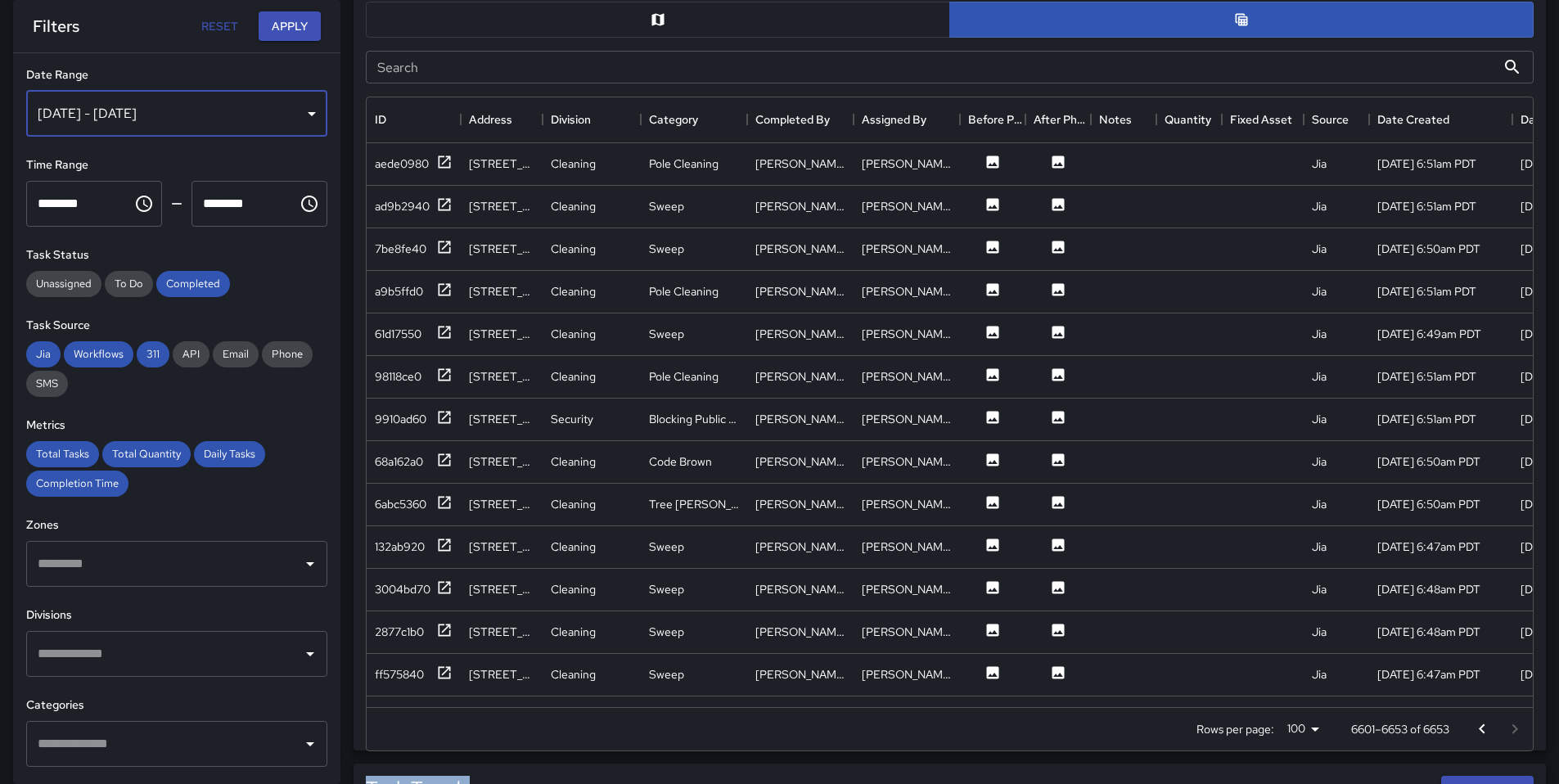
click at [137, 119] on div "[DATE] - [DATE]" at bounding box center [177, 114] width 301 height 46
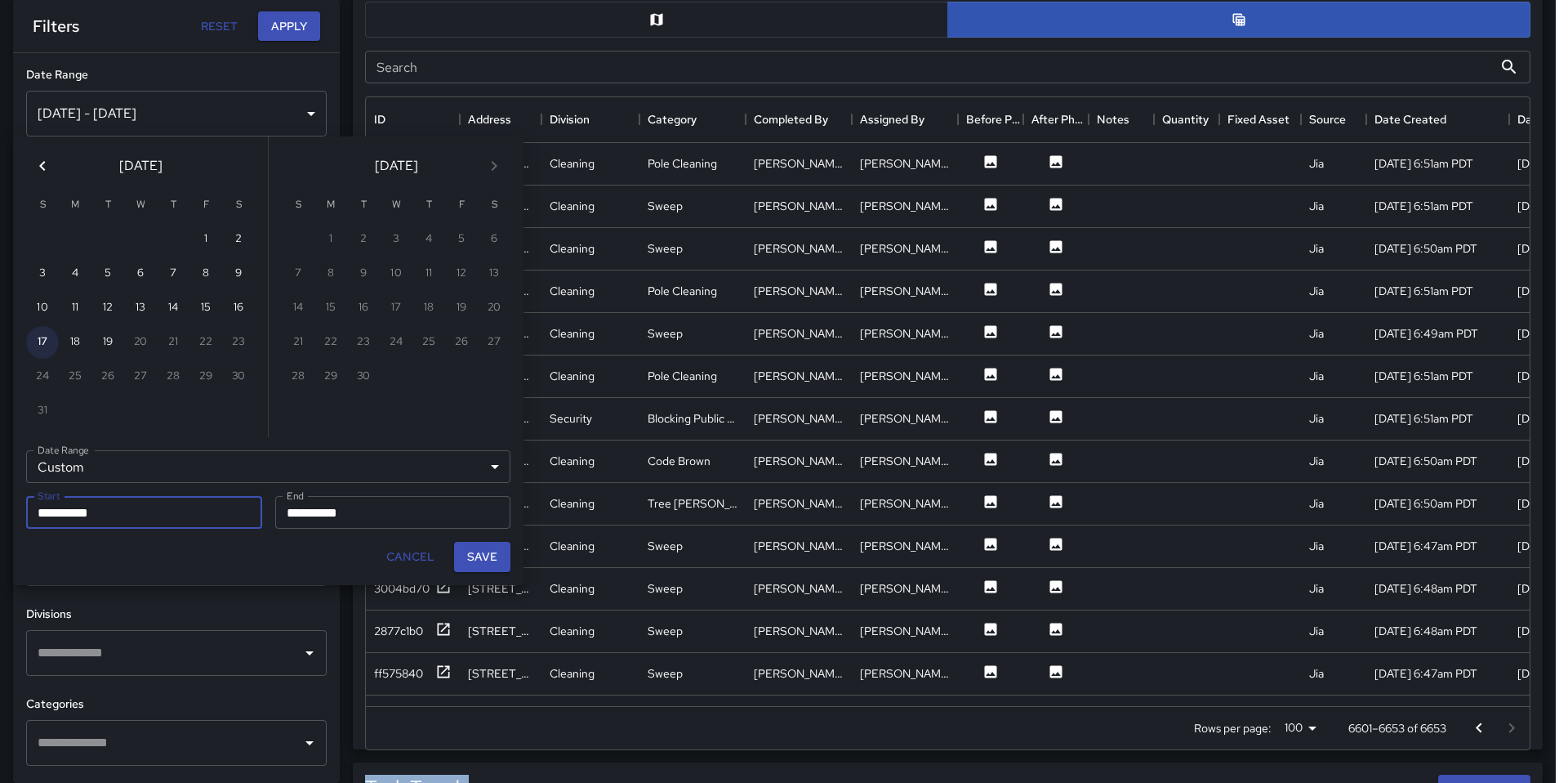
click at [38, 346] on button "17" at bounding box center [43, 343] width 33 height 33
click at [106, 344] on button "19" at bounding box center [108, 343] width 33 height 33
type input "**********"
click at [472, 558] on button "Save" at bounding box center [483, 557] width 56 height 30
type input "**********"
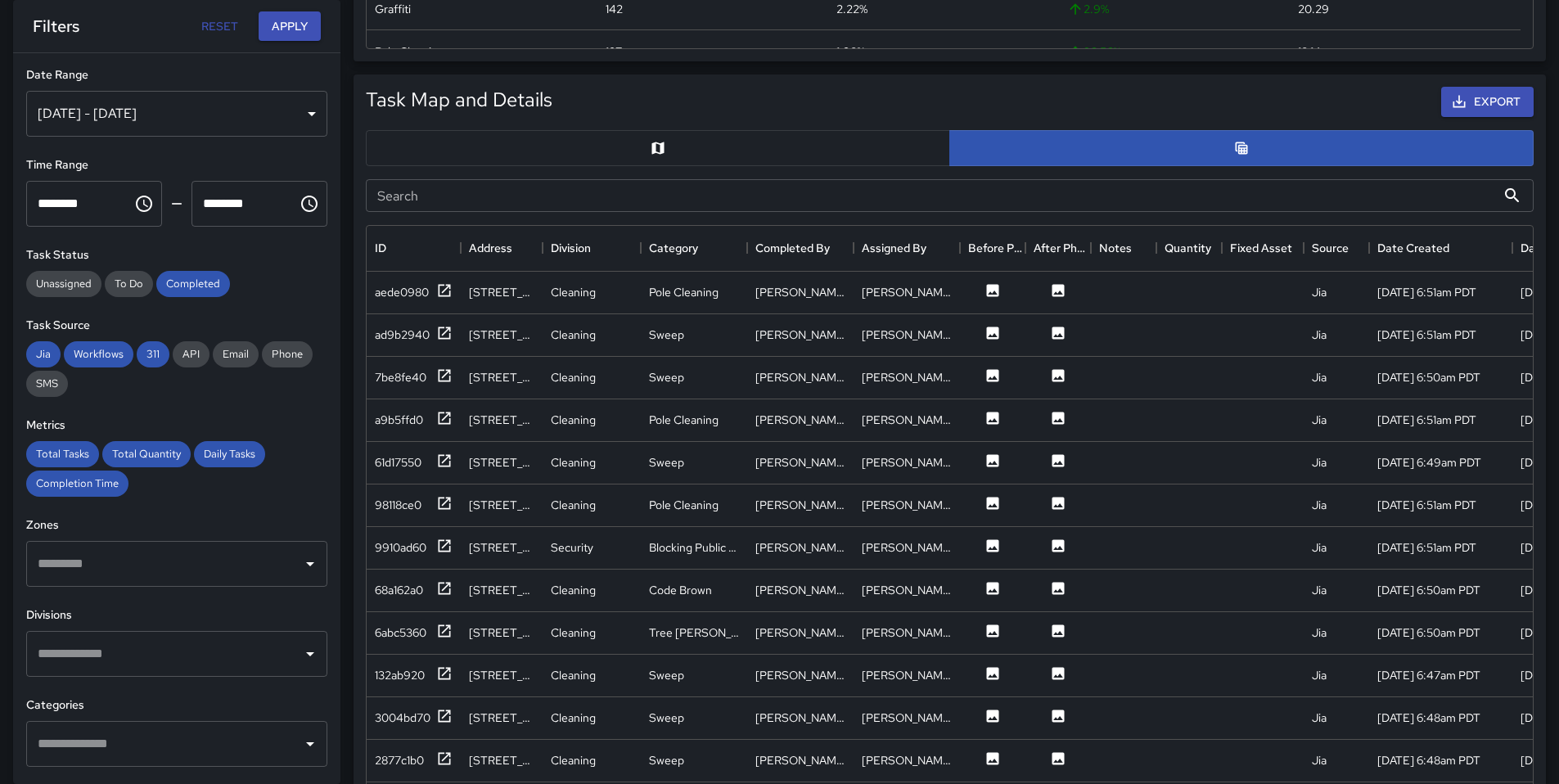
scroll to position [597, 1154]
